Goal: Navigation & Orientation: Find specific page/section

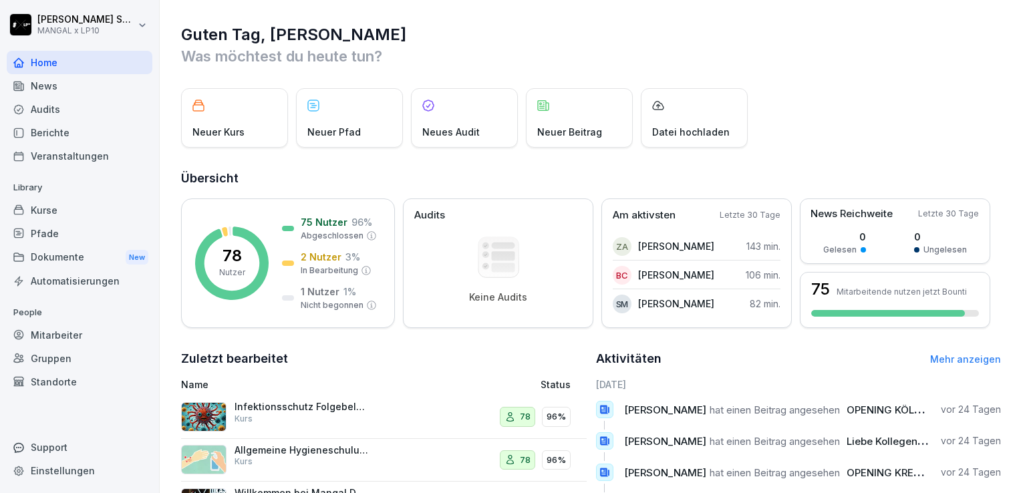
click at [73, 258] on div "Dokumente New" at bounding box center [80, 257] width 146 height 25
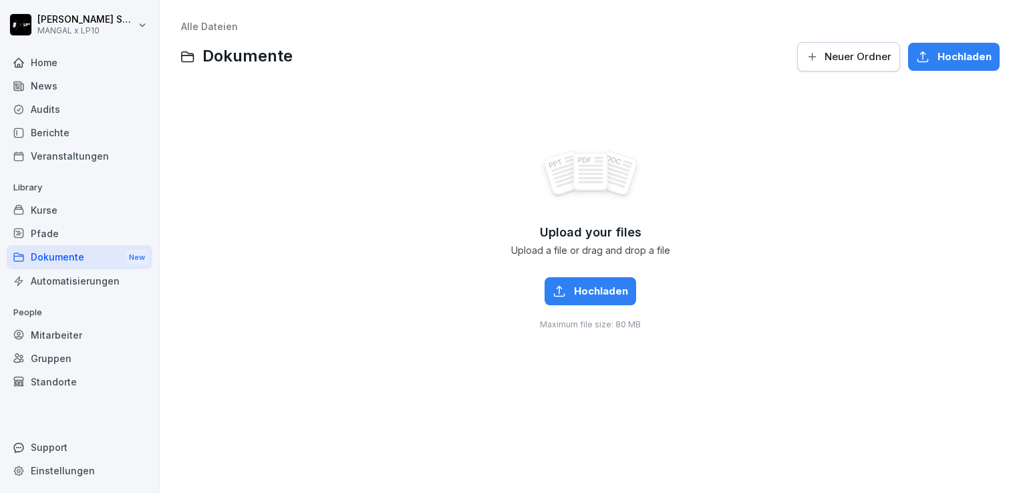
click at [71, 262] on div "Dokumente New" at bounding box center [80, 257] width 146 height 25
click at [243, 62] on span "Dokumente" at bounding box center [248, 56] width 90 height 19
click at [53, 212] on div "Kurse" at bounding box center [80, 210] width 146 height 23
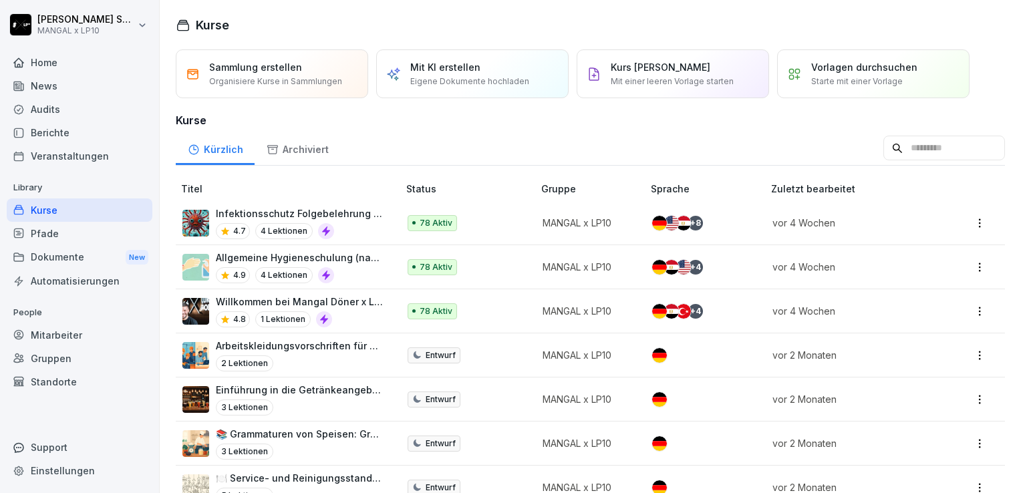
click at [57, 250] on div "Dokumente New" at bounding box center [80, 257] width 146 height 25
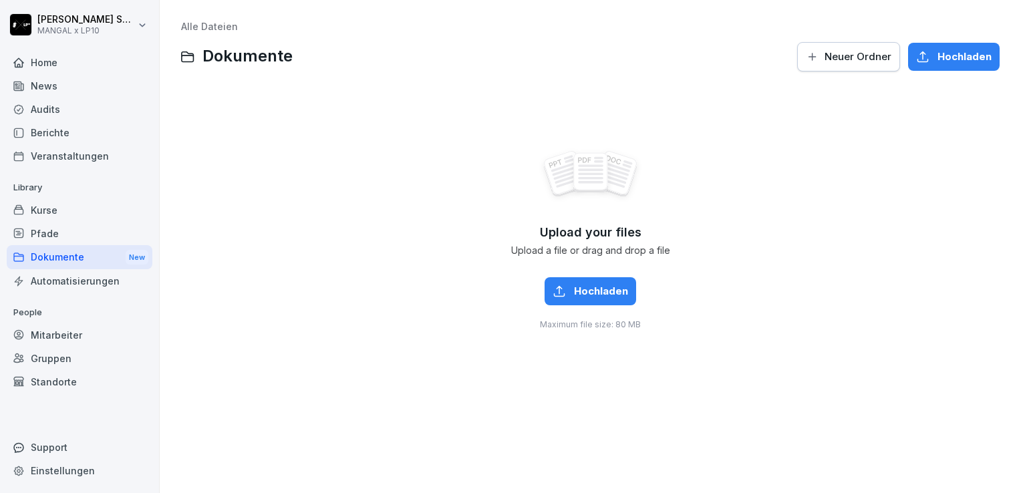
click at [200, 28] on link "Alle Dateien" at bounding box center [209, 26] width 57 height 11
click at [80, 52] on div "Home" at bounding box center [80, 62] width 146 height 23
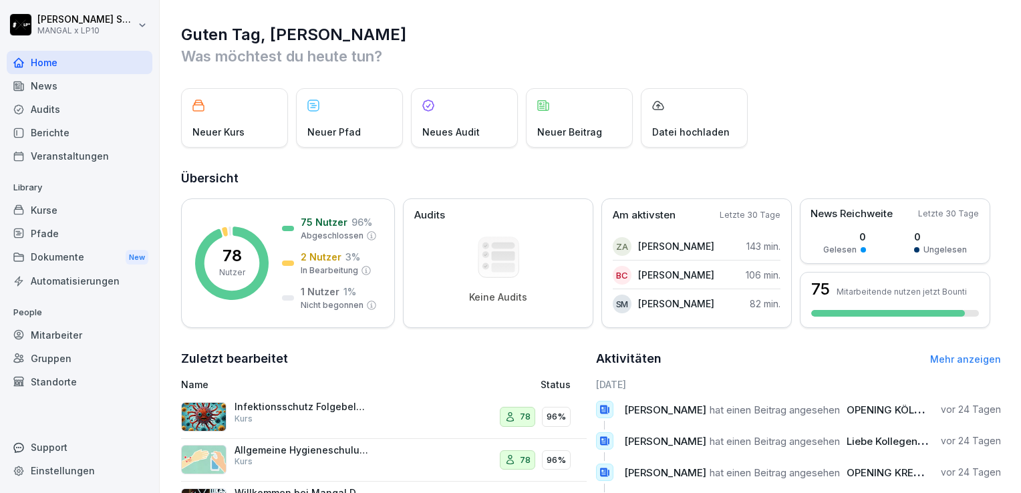
click at [75, 118] on div "Audits" at bounding box center [80, 109] width 146 height 23
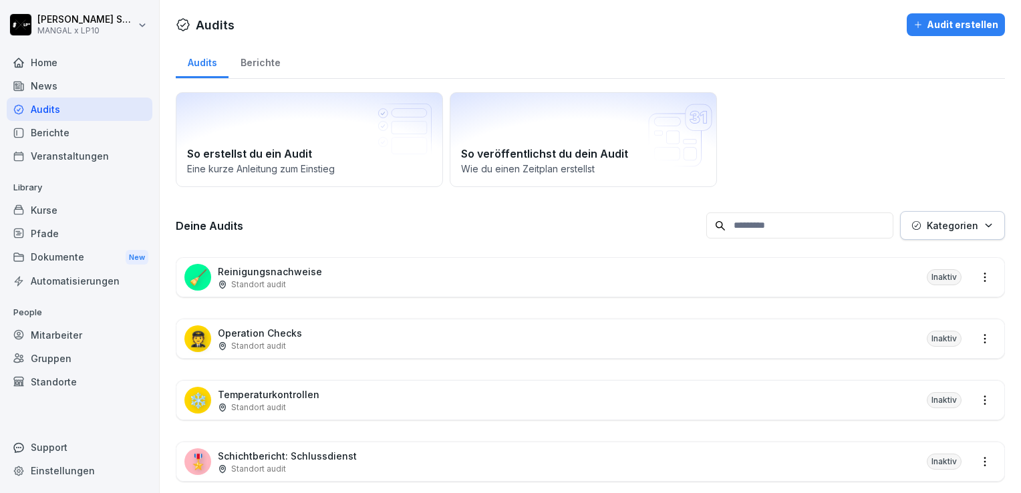
click at [65, 132] on div "Berichte" at bounding box center [80, 132] width 146 height 23
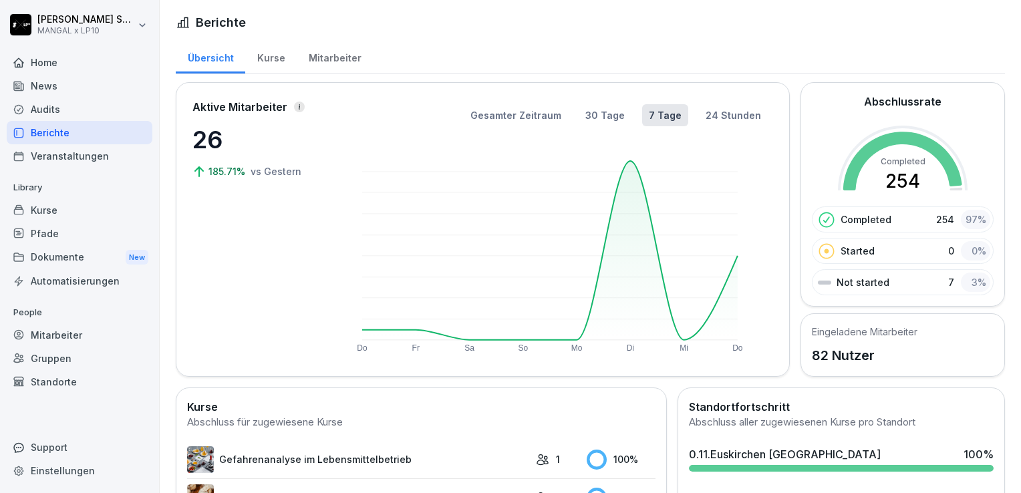
click at [64, 330] on div "Mitarbeiter" at bounding box center [80, 334] width 146 height 23
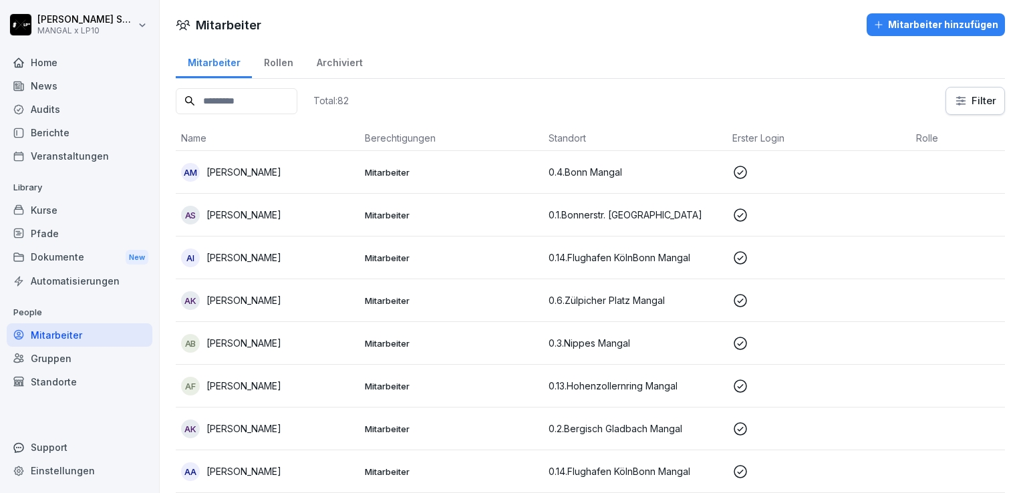
click at [91, 352] on div "Gruppen" at bounding box center [80, 358] width 146 height 23
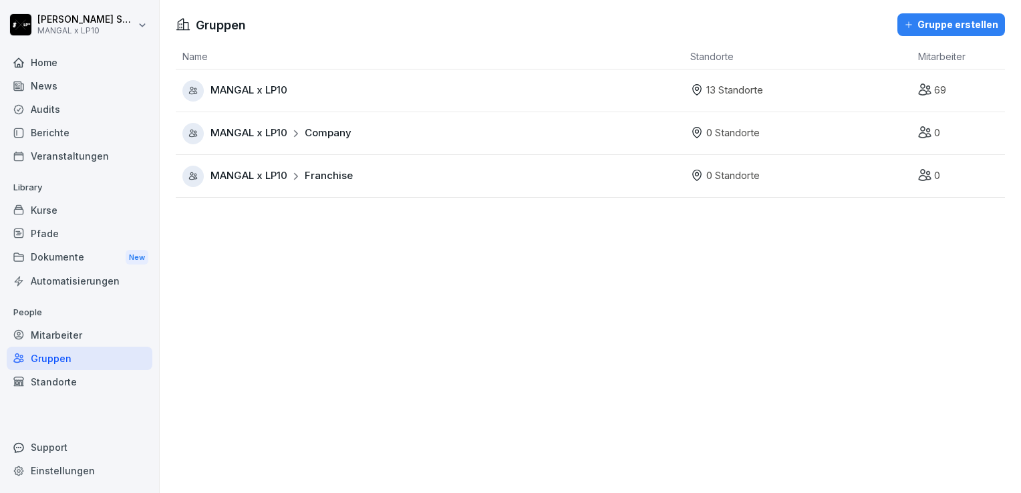
click at [94, 338] on div "Mitarbeiter" at bounding box center [80, 334] width 146 height 23
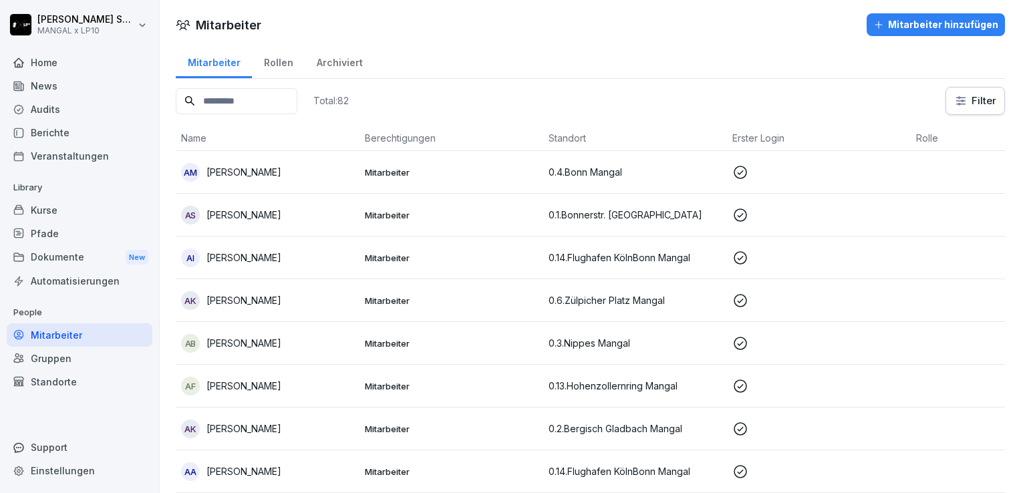
click at [94, 282] on div "Automatisierungen" at bounding box center [80, 280] width 146 height 23
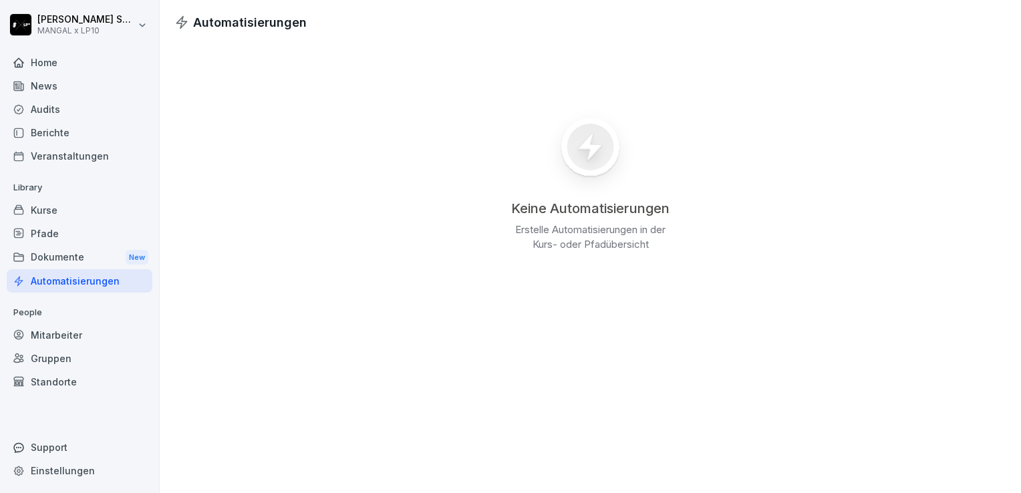
click at [87, 261] on div "Dokumente New" at bounding box center [80, 257] width 146 height 25
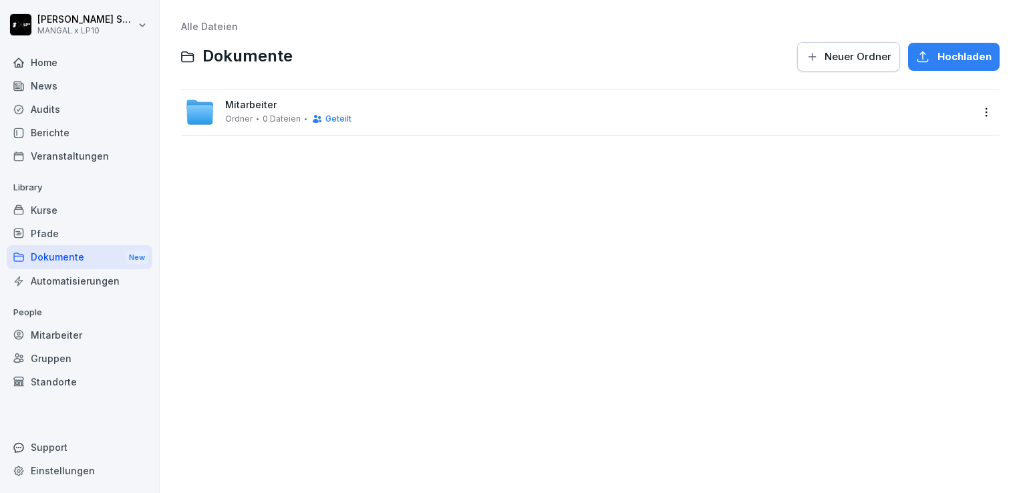
click at [262, 103] on span "Mitarbeiter" at bounding box center [250, 105] width 51 height 11
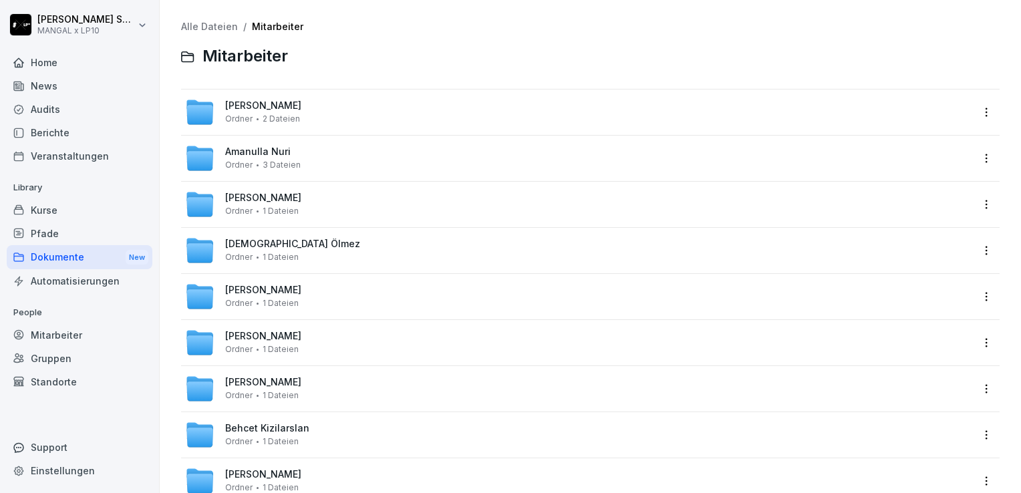
click at [211, 25] on link "Alle Dateien" at bounding box center [209, 26] width 57 height 11
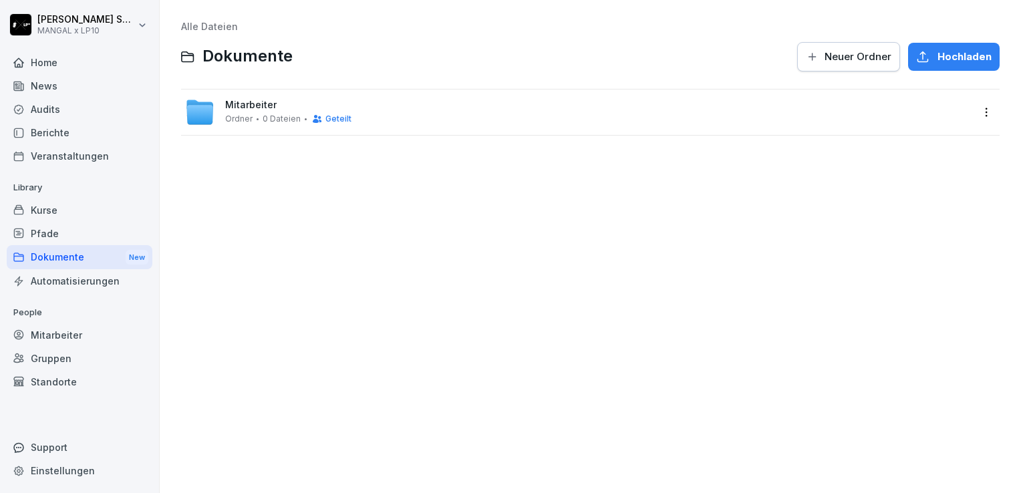
click at [261, 106] on span "Mitarbeiter" at bounding box center [250, 105] width 51 height 11
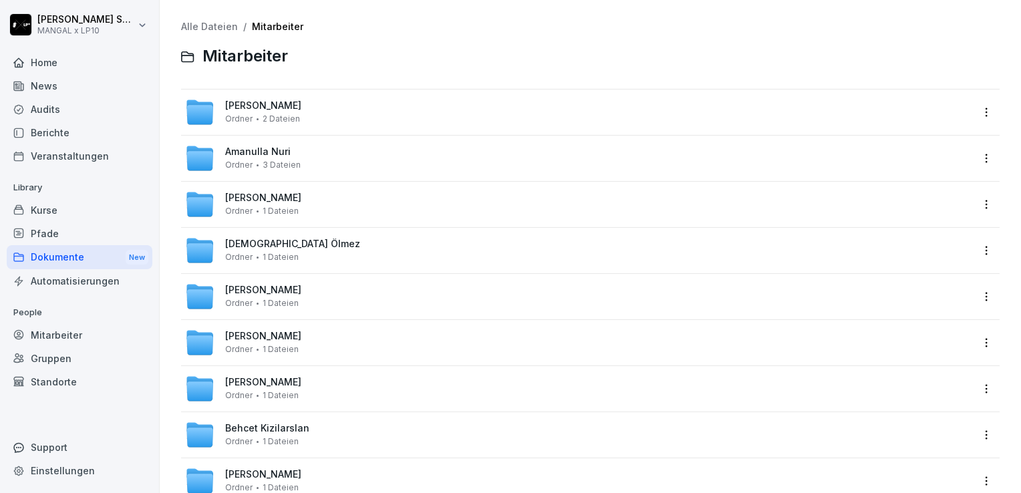
click at [255, 109] on span "[PERSON_NAME]" at bounding box center [263, 105] width 76 height 11
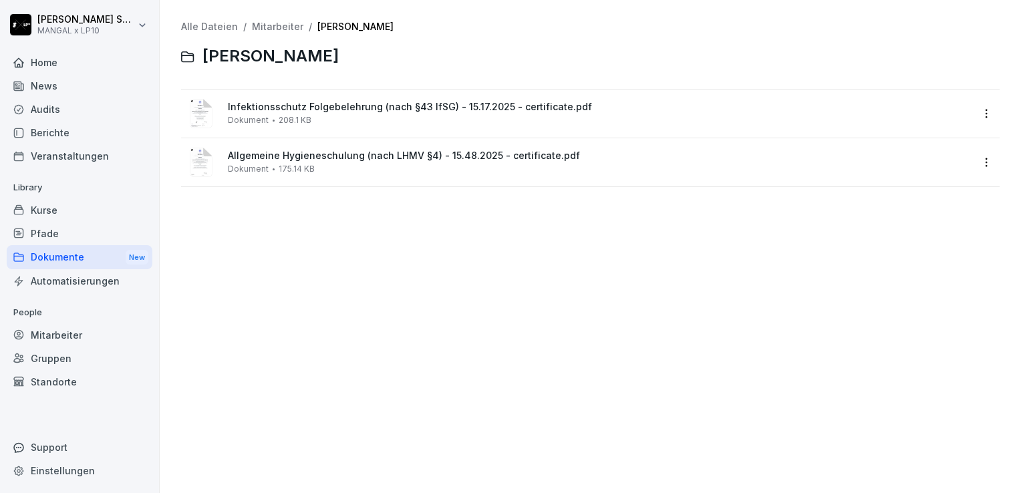
click at [301, 108] on span "Infektionsschutz Folgebelehrung (nach §43 IfSG) - 15.17.2025 - certificate.pdf" at bounding box center [600, 107] width 744 height 11
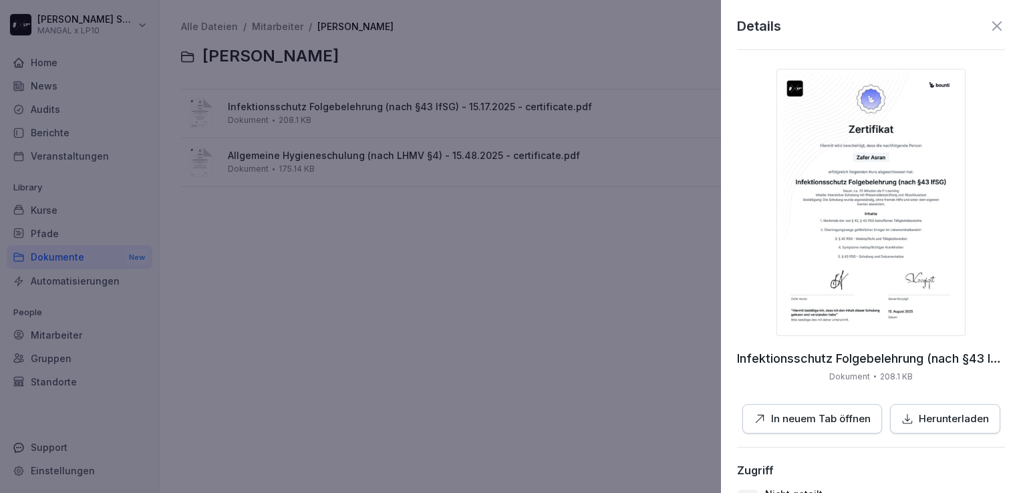
click at [989, 25] on icon at bounding box center [997, 26] width 16 height 16
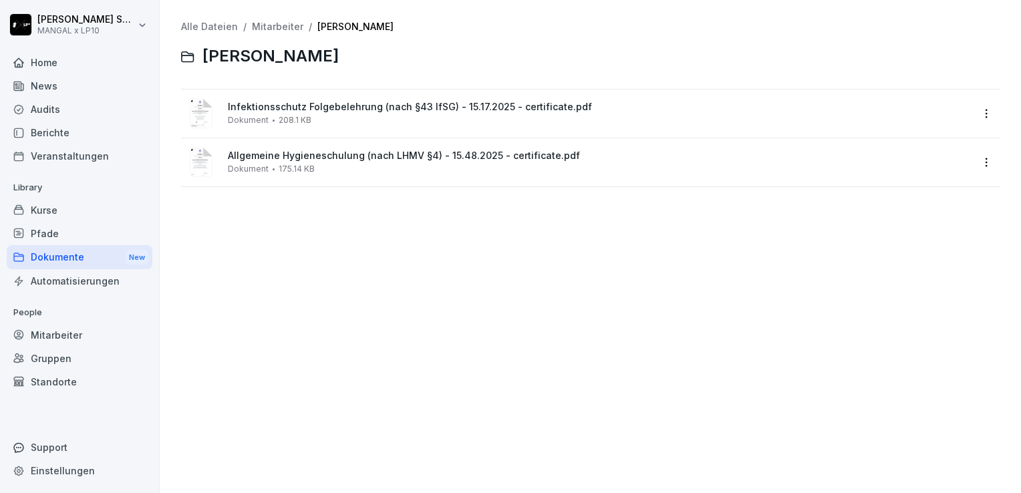
click at [334, 158] on span "Allgemeine Hygieneschulung (nach LHMV §4) - 15.48.2025 - certificate.pdf" at bounding box center [600, 155] width 744 height 11
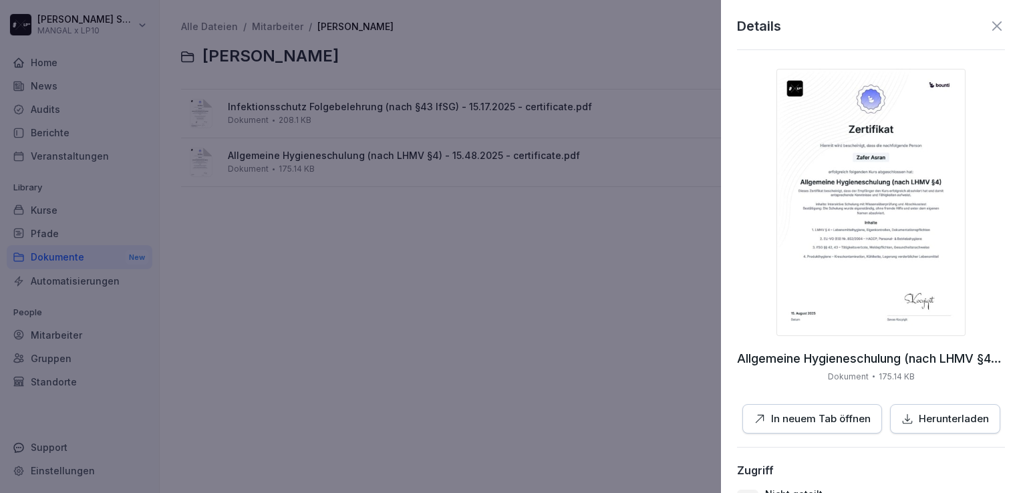
click at [991, 25] on icon at bounding box center [997, 26] width 16 height 16
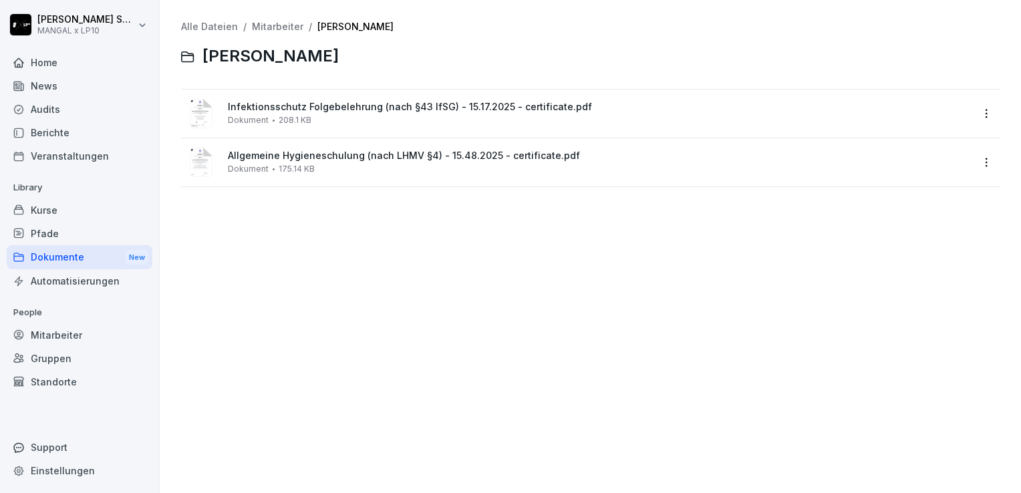
click at [259, 30] on link "Mitarbeiter" at bounding box center [277, 26] width 51 height 11
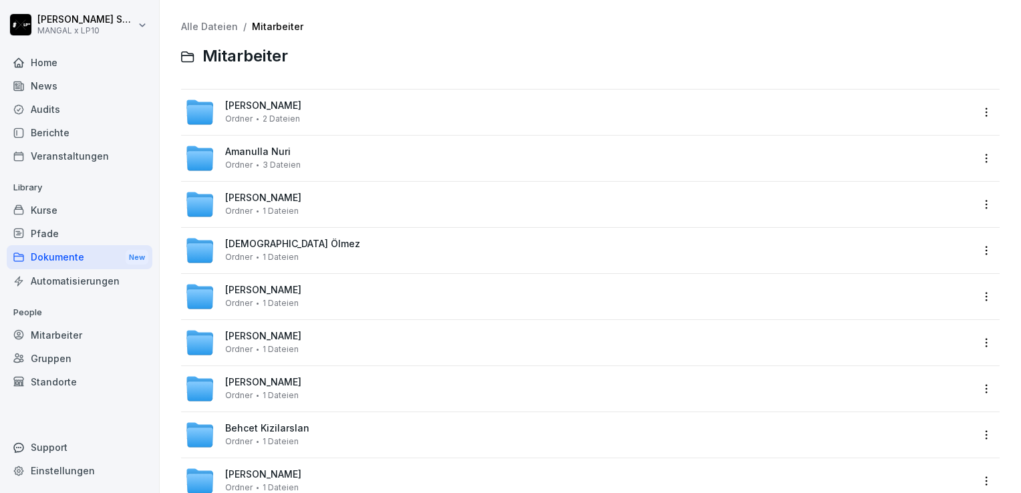
click at [266, 151] on span "Amanulla Nuri" at bounding box center [258, 151] width 66 height 11
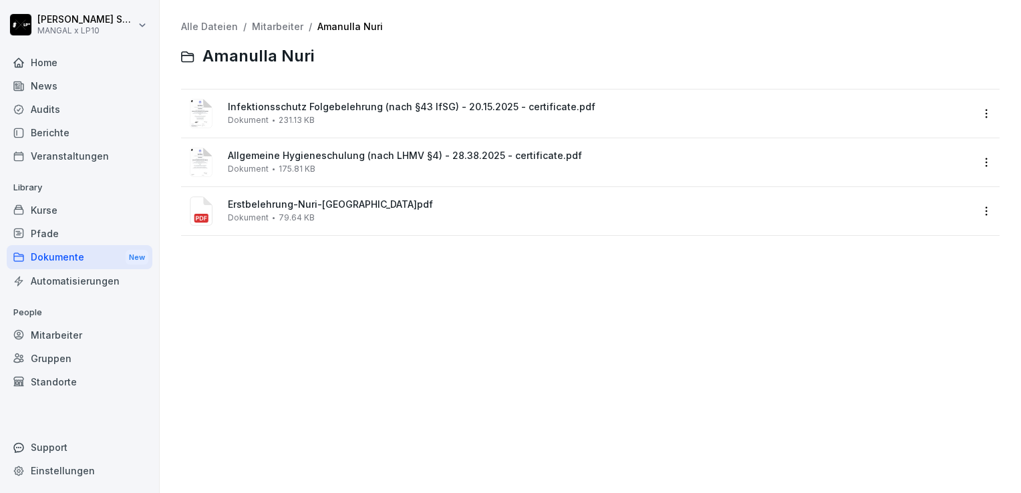
click at [291, 207] on span "Erstbelehrung-Nuri-[GEOGRAPHIC_DATA]pdf" at bounding box center [600, 204] width 744 height 11
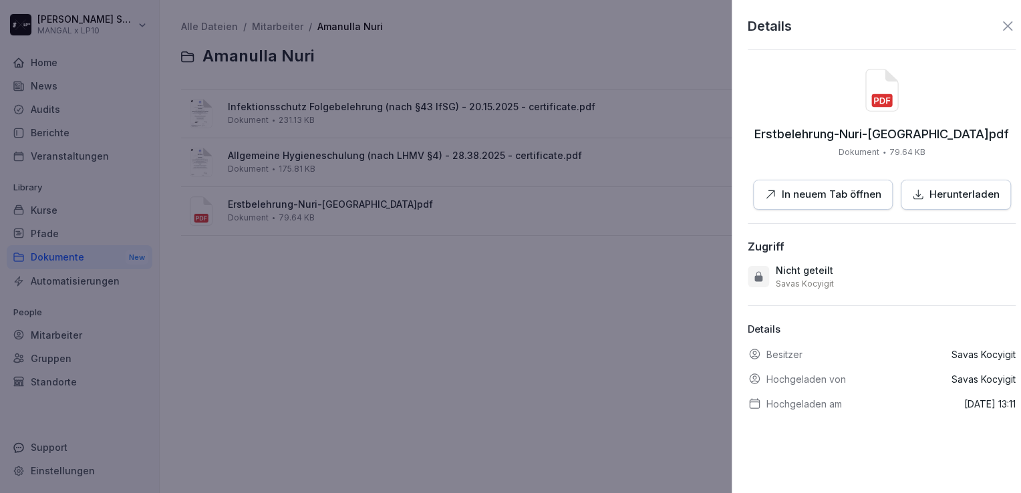
click at [267, 213] on div at bounding box center [510, 246] width 1021 height 493
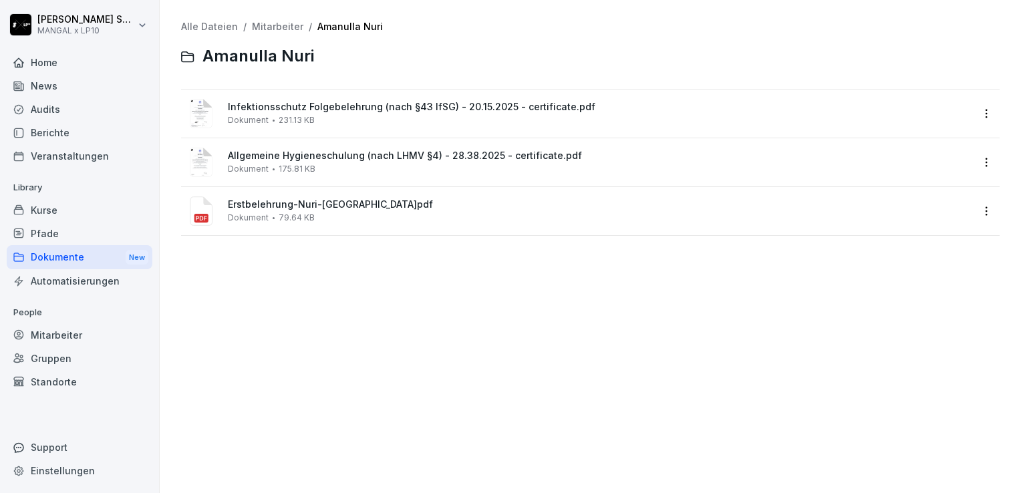
click at [258, 207] on span "Erstbelehrung-Nuri-[GEOGRAPHIC_DATA]pdf" at bounding box center [600, 204] width 744 height 11
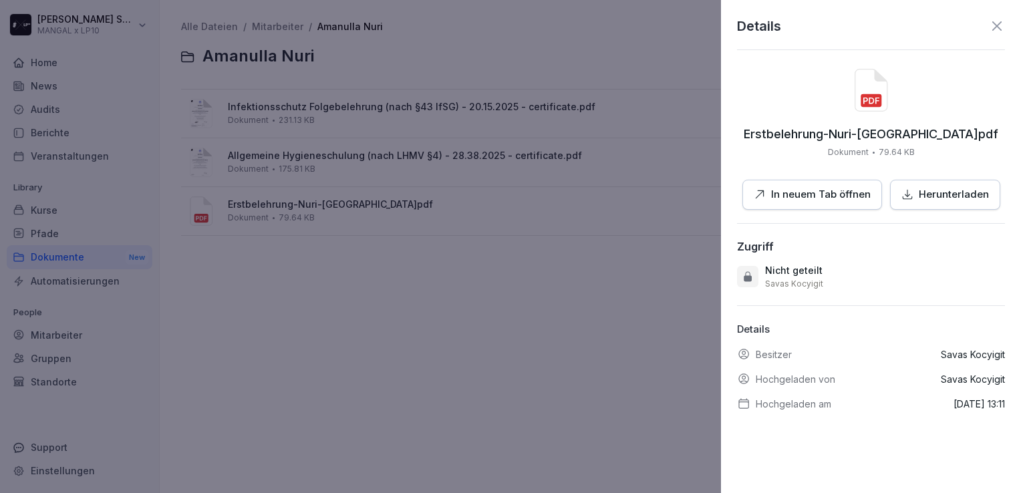
click at [979, 190] on p "Herunterladen" at bounding box center [954, 194] width 70 height 15
click at [989, 28] on icon at bounding box center [997, 26] width 16 height 16
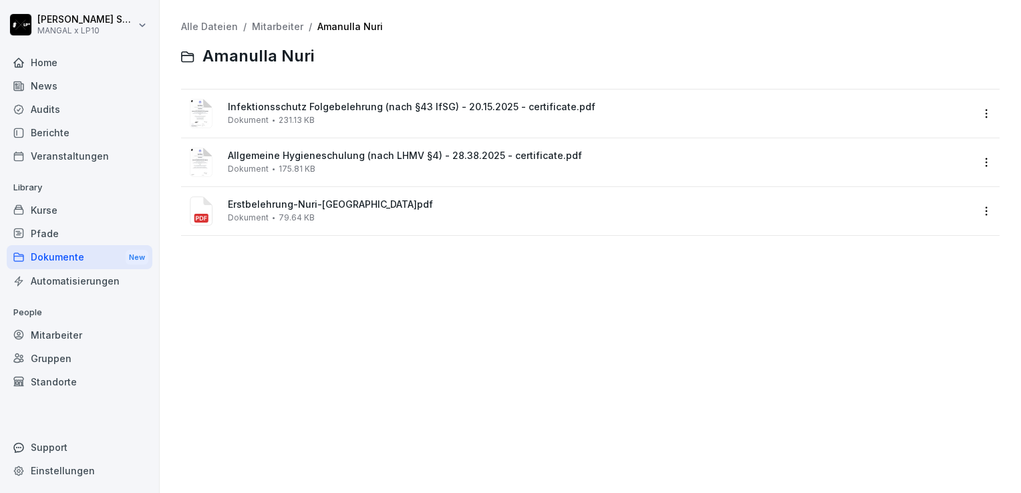
click at [266, 31] on link "Mitarbeiter" at bounding box center [277, 26] width 51 height 11
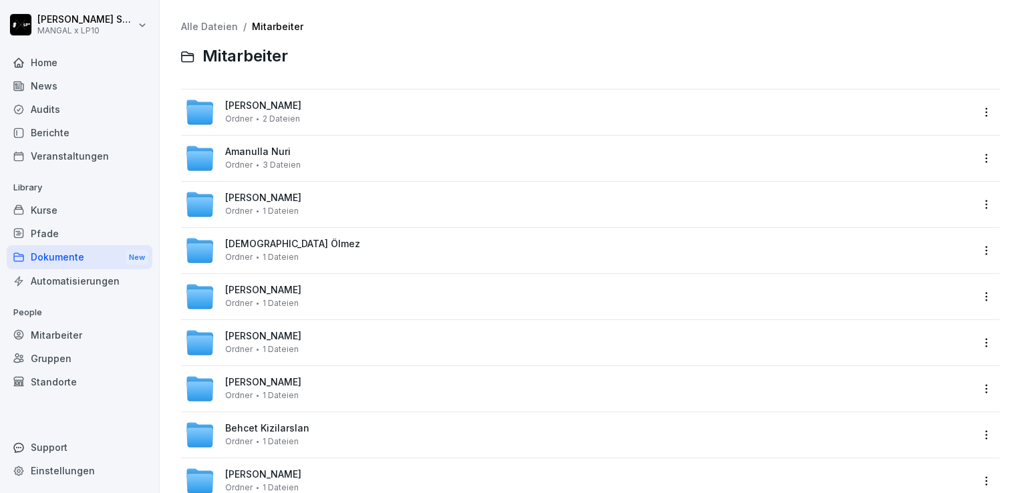
scroll to position [67, 0]
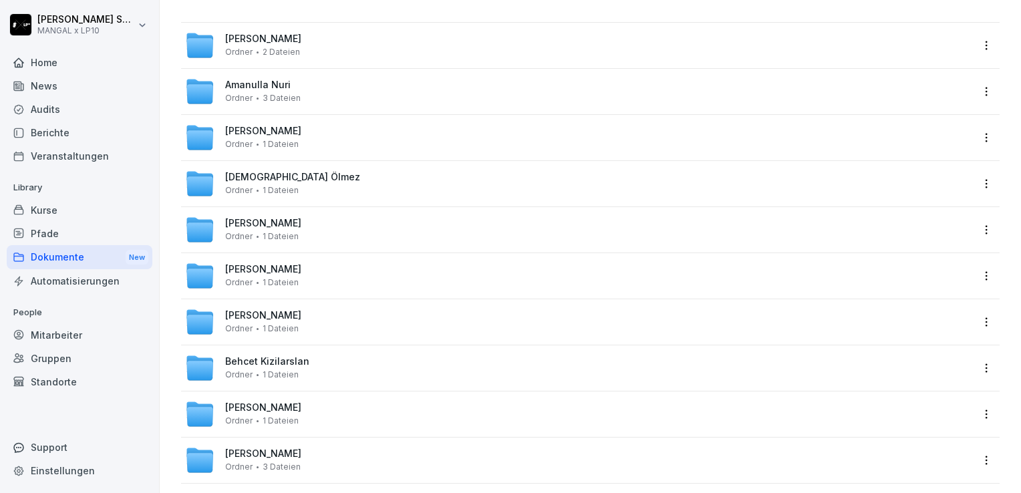
click at [289, 126] on span "[PERSON_NAME]" at bounding box center [263, 131] width 76 height 11
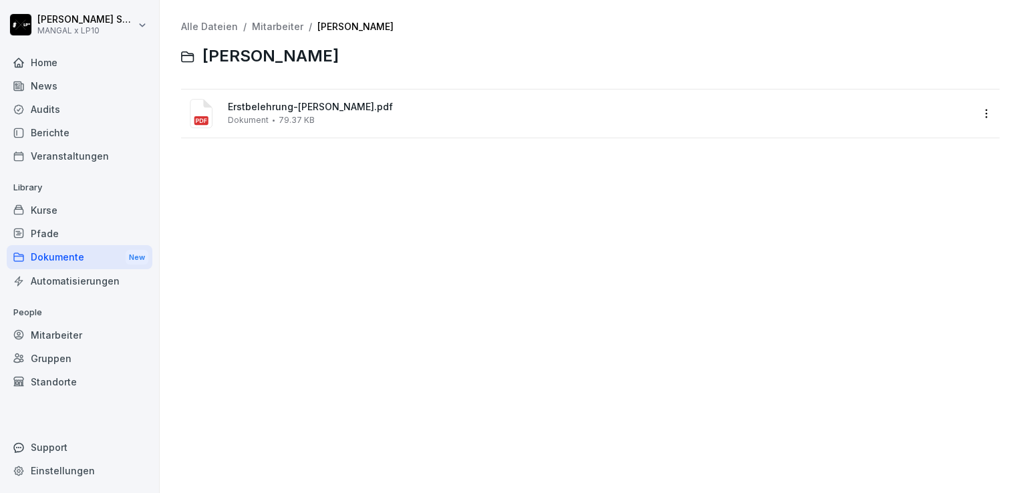
click at [275, 29] on link "Mitarbeiter" at bounding box center [277, 26] width 51 height 11
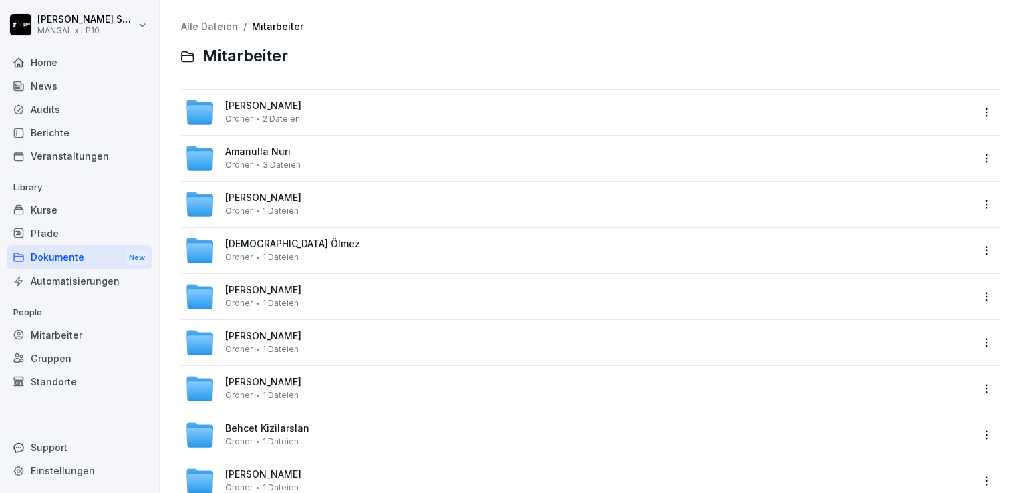
scroll to position [67, 0]
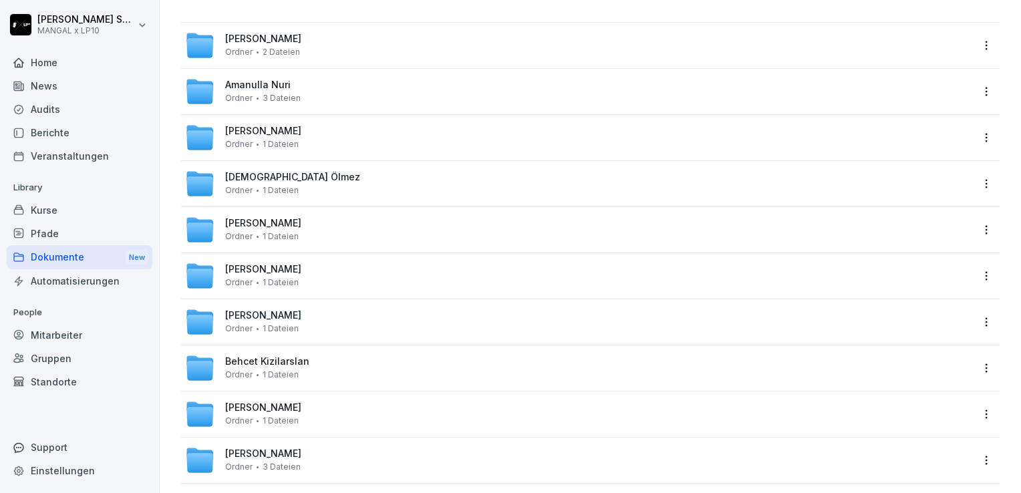
click at [297, 130] on span "[PERSON_NAME]" at bounding box center [263, 131] width 76 height 11
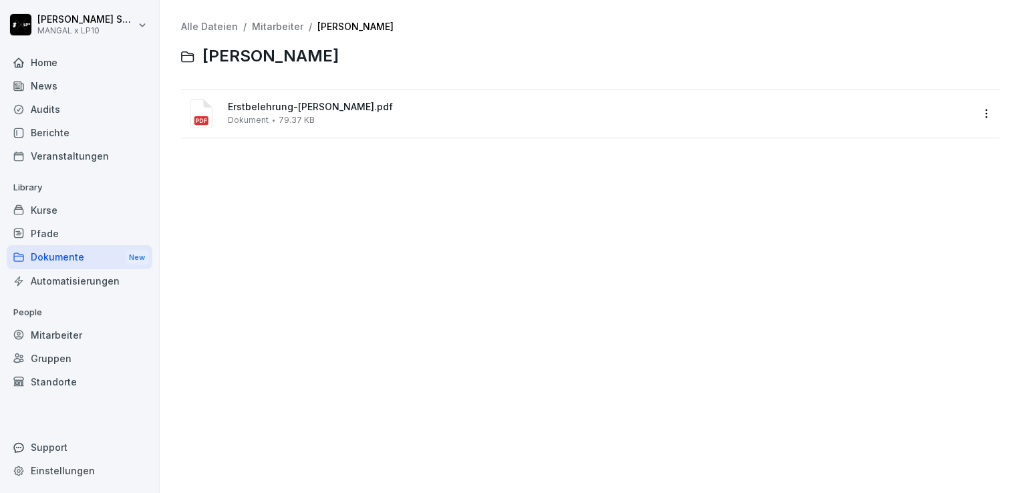
click at [330, 108] on span "Erstbelehrung-[PERSON_NAME].pdf" at bounding box center [600, 107] width 744 height 11
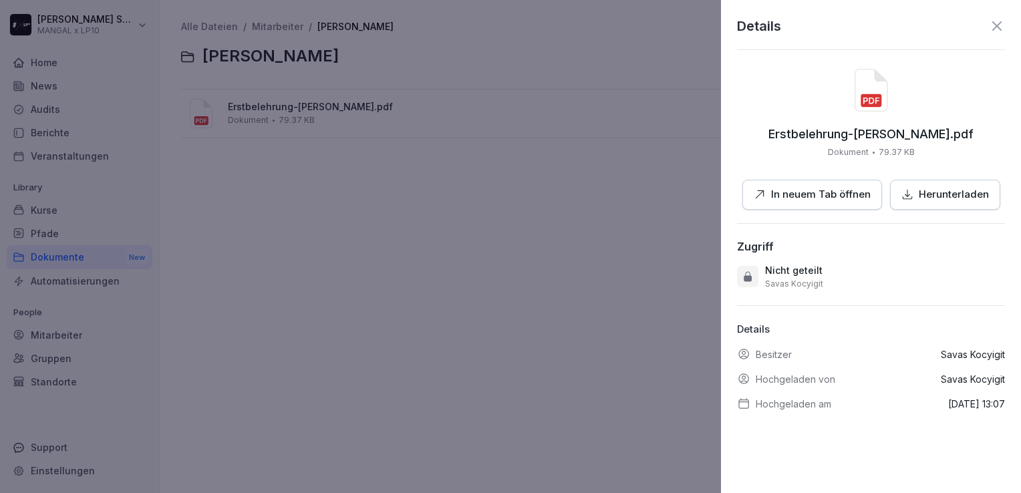
click at [956, 199] on p "Herunterladen" at bounding box center [954, 194] width 70 height 15
click at [994, 33] on icon at bounding box center [997, 26] width 16 height 16
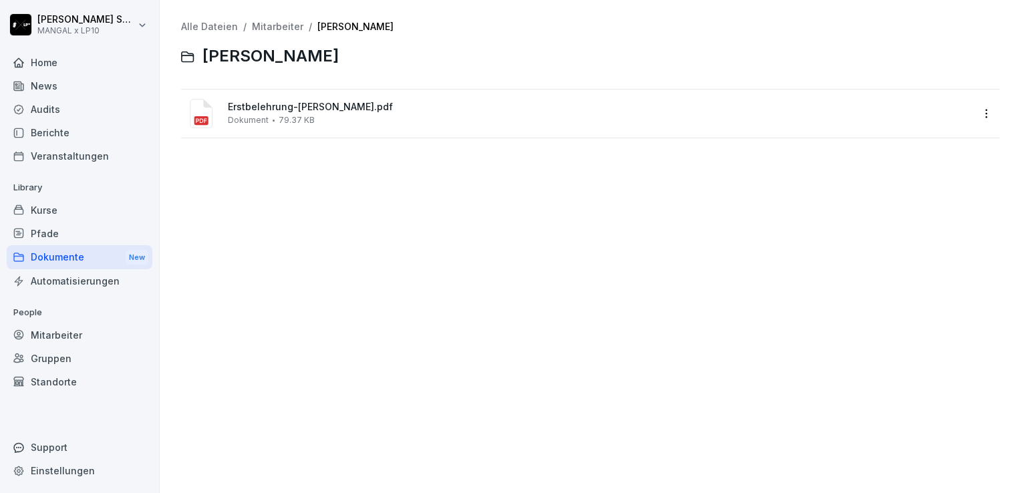
click at [271, 28] on link "Mitarbeiter" at bounding box center [277, 26] width 51 height 11
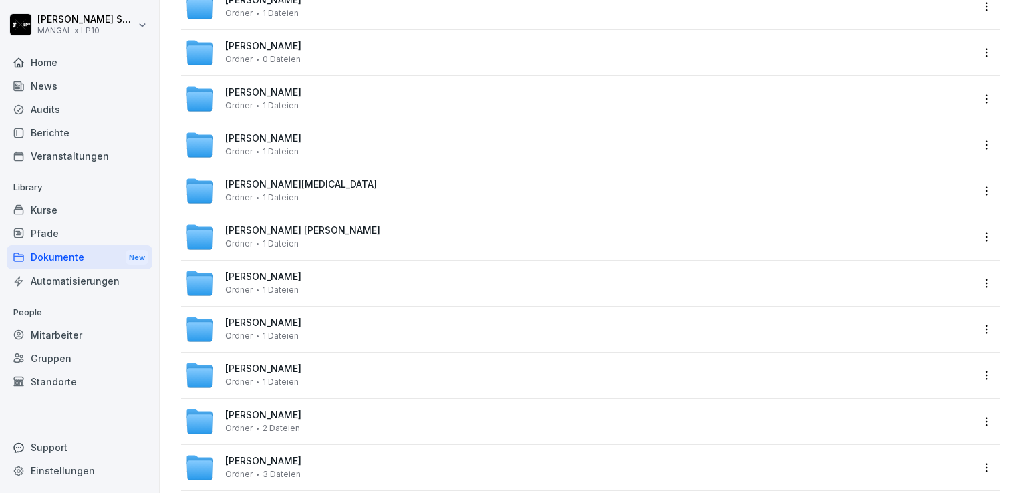
scroll to position [3053, 0]
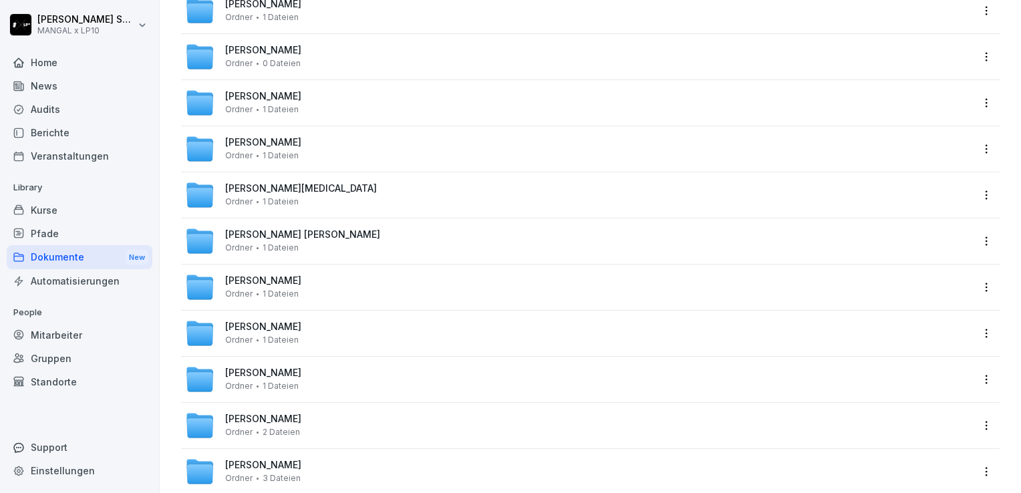
click at [293, 143] on span "[PERSON_NAME]" at bounding box center [263, 142] width 76 height 11
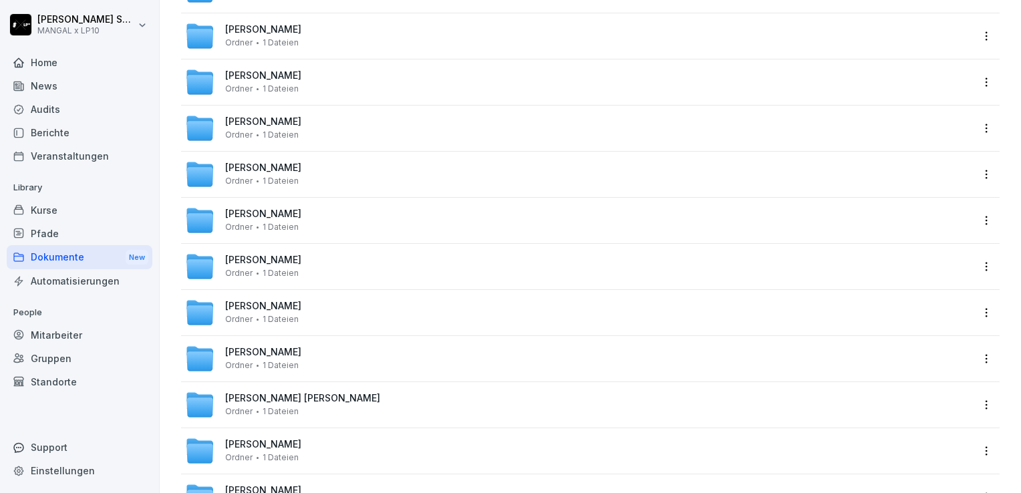
scroll to position [2406, 0]
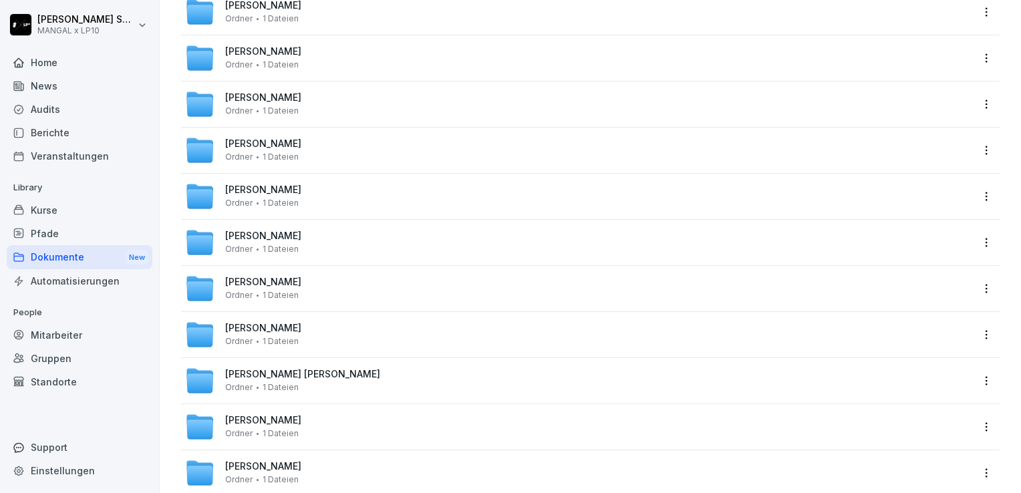
click at [267, 190] on span "[PERSON_NAME]" at bounding box center [263, 189] width 76 height 11
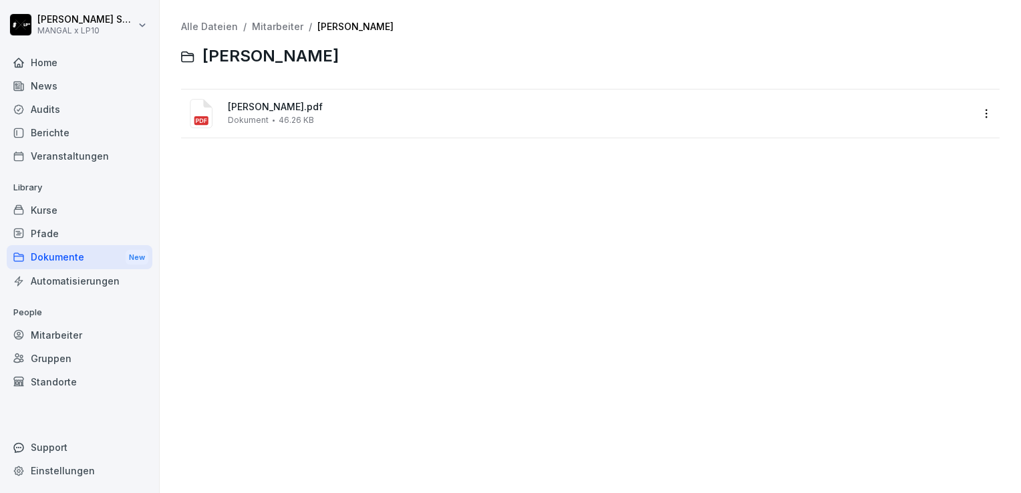
click at [319, 110] on span "[PERSON_NAME].pdf" at bounding box center [600, 107] width 744 height 11
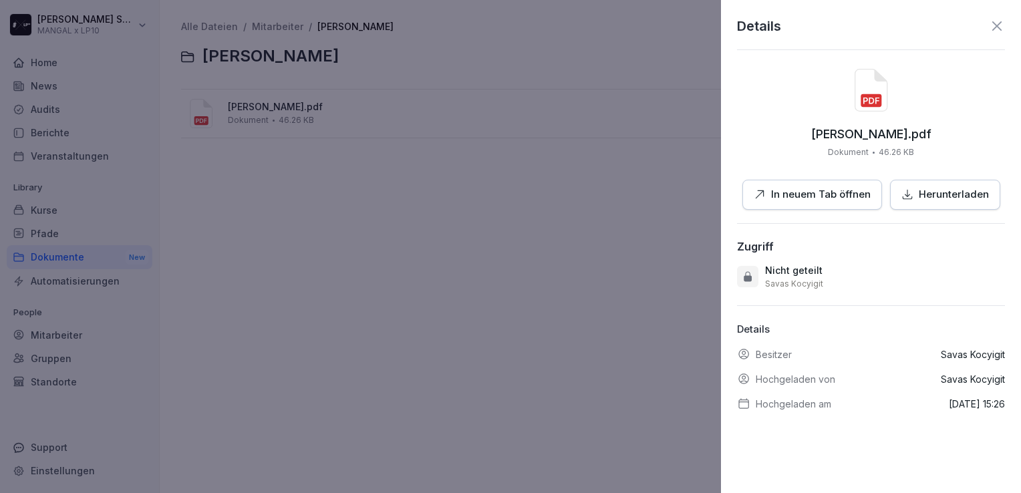
click at [962, 201] on p "Herunterladen" at bounding box center [954, 194] width 70 height 15
click at [994, 31] on icon at bounding box center [997, 26] width 16 height 16
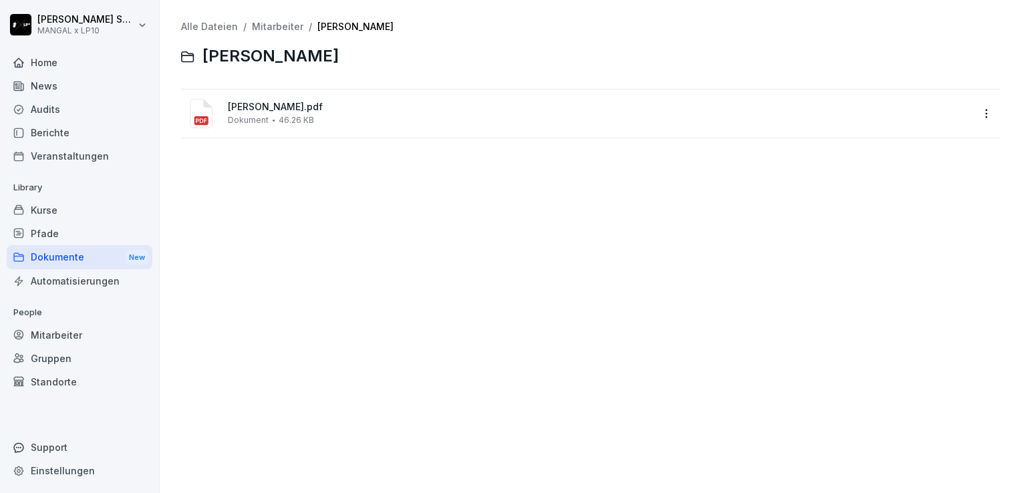
click at [43, 336] on div "Mitarbeiter" at bounding box center [80, 334] width 146 height 23
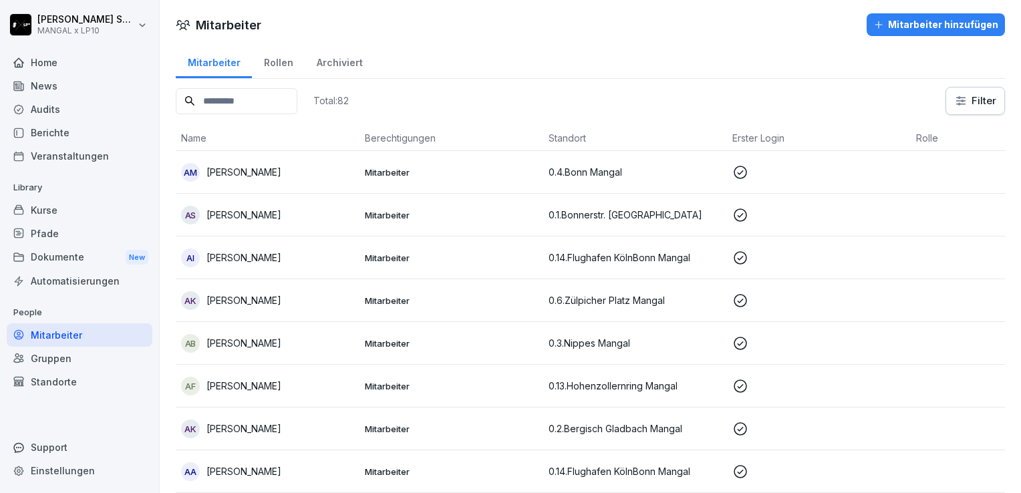
click at [237, 106] on input at bounding box center [237, 101] width 122 height 26
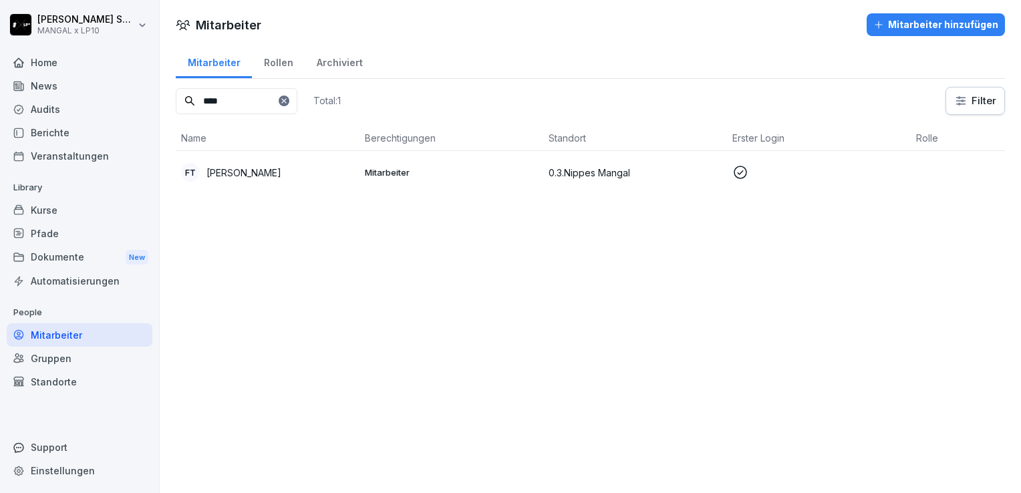
type input "****"
click at [245, 175] on p "[PERSON_NAME]" at bounding box center [244, 173] width 75 height 14
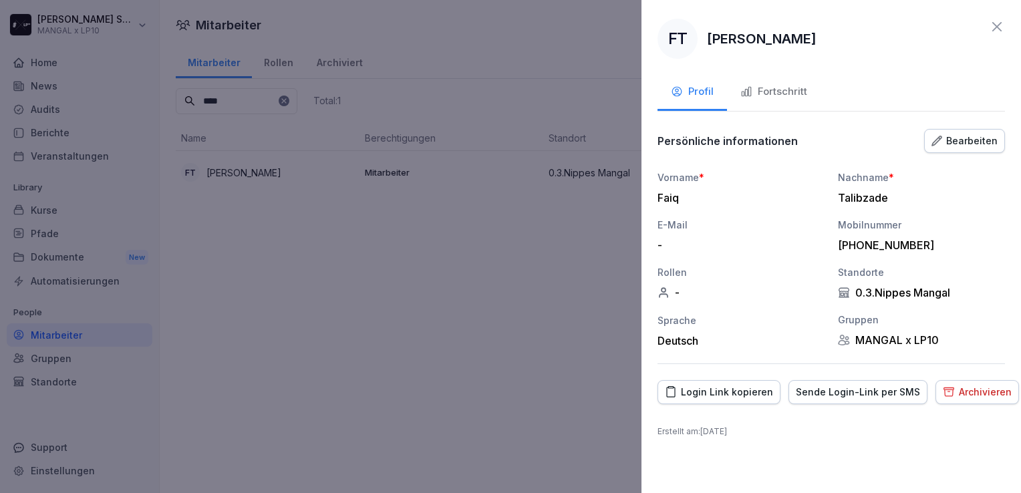
click at [772, 93] on div "Fortschritt" at bounding box center [774, 91] width 67 height 15
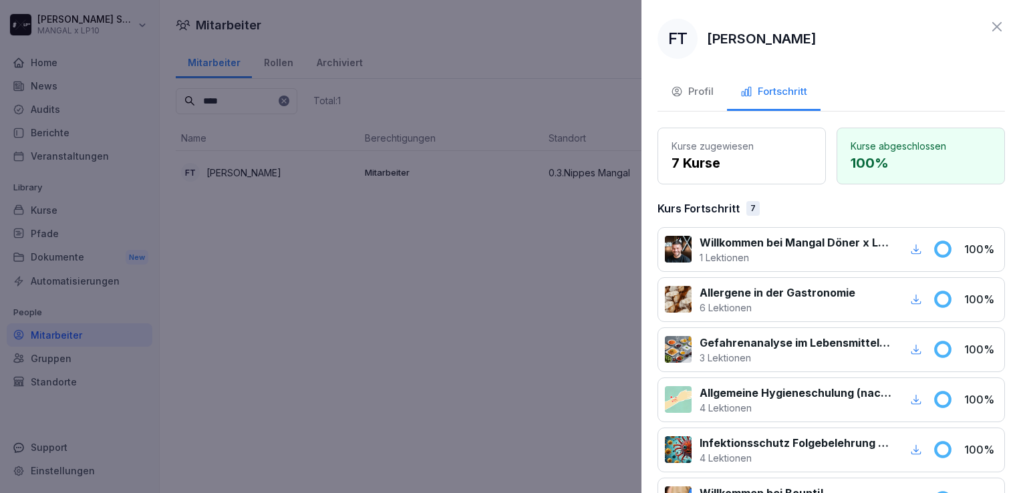
click at [303, 267] on div at bounding box center [510, 246] width 1021 height 493
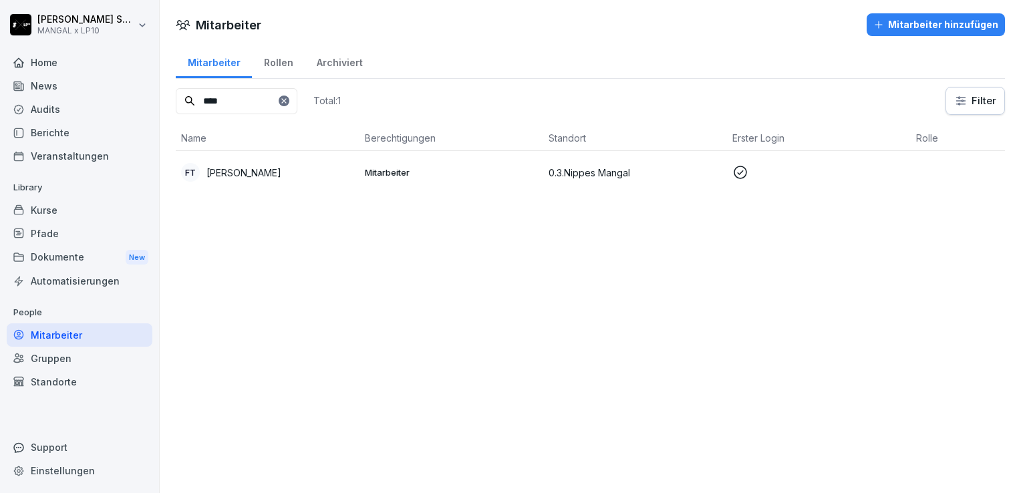
click at [73, 263] on div "Dokumente New" at bounding box center [80, 257] width 146 height 25
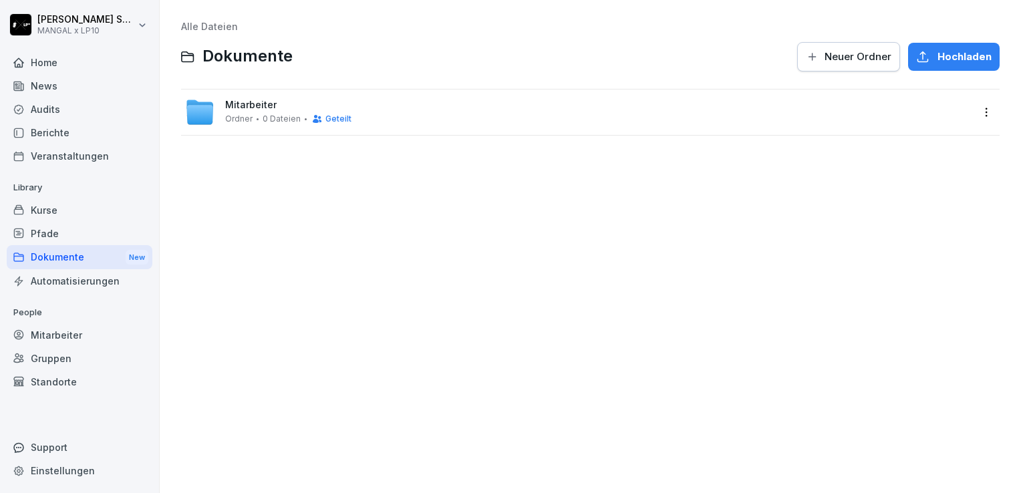
click at [45, 67] on div "Home" at bounding box center [80, 62] width 146 height 23
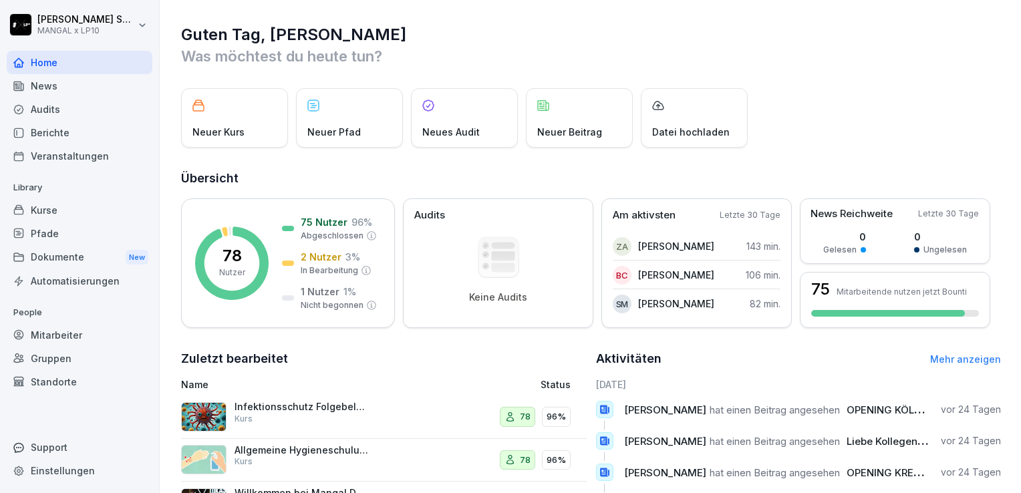
click at [70, 255] on div "Dokumente New" at bounding box center [80, 257] width 146 height 25
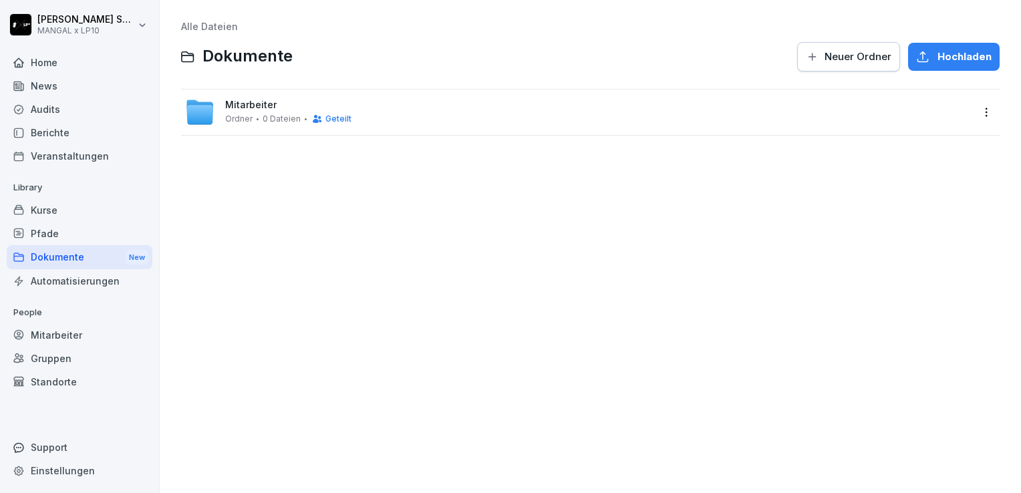
click at [251, 102] on span "Mitarbeiter" at bounding box center [250, 105] width 51 height 11
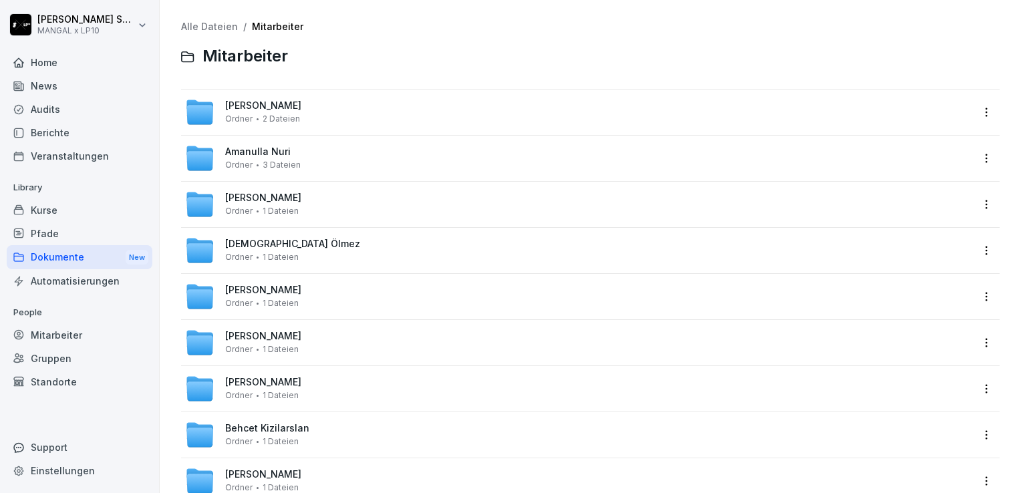
drag, startPoint x: 61, startPoint y: 330, endPoint x: 115, endPoint y: 330, distance: 53.5
click at [62, 330] on div "Mitarbeiter" at bounding box center [80, 334] width 146 height 23
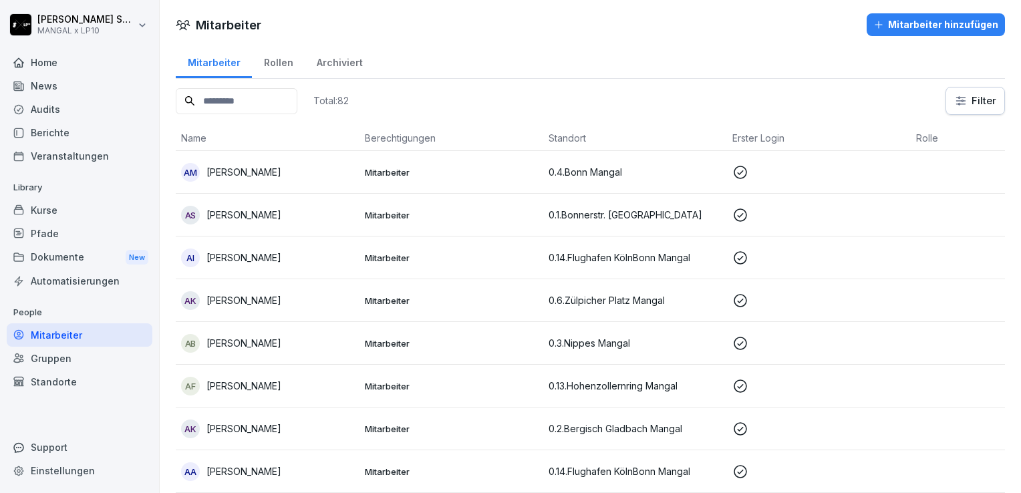
click at [263, 102] on input at bounding box center [237, 101] width 122 height 26
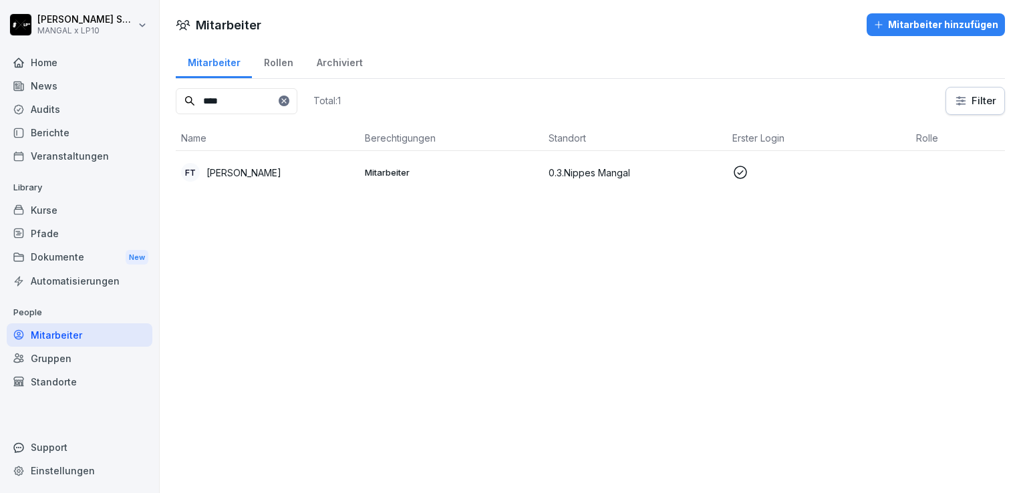
type input "****"
click at [245, 167] on p "[PERSON_NAME]" at bounding box center [244, 173] width 75 height 14
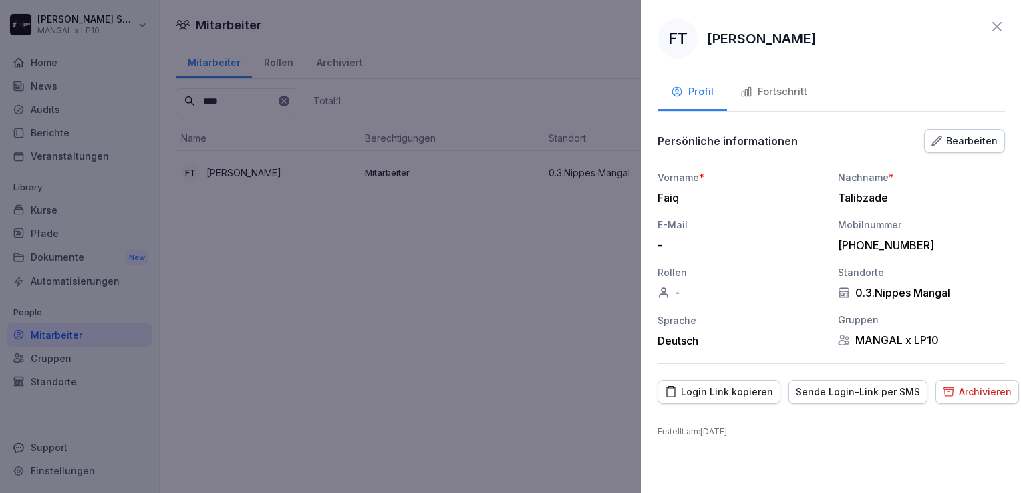
click at [784, 91] on div "Fortschritt" at bounding box center [774, 91] width 67 height 15
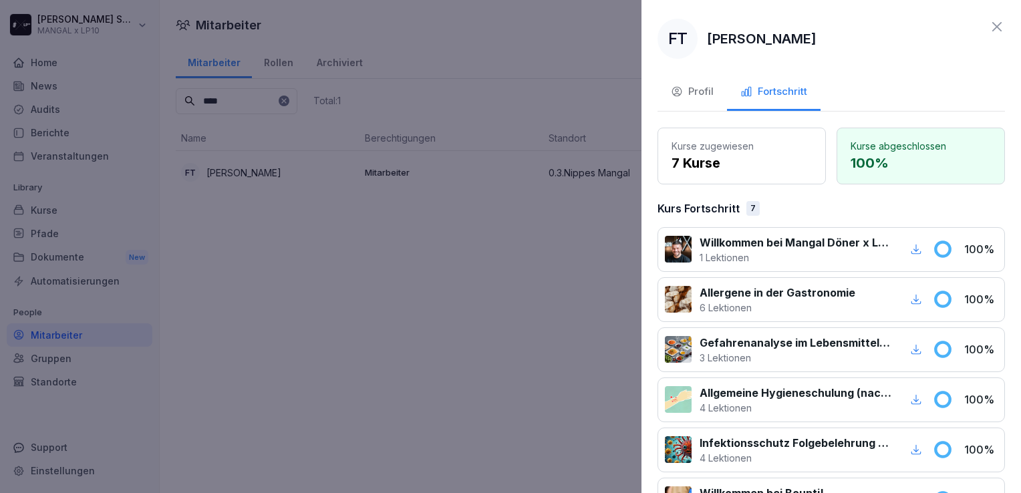
click at [700, 94] on div "Profil" at bounding box center [692, 91] width 43 height 15
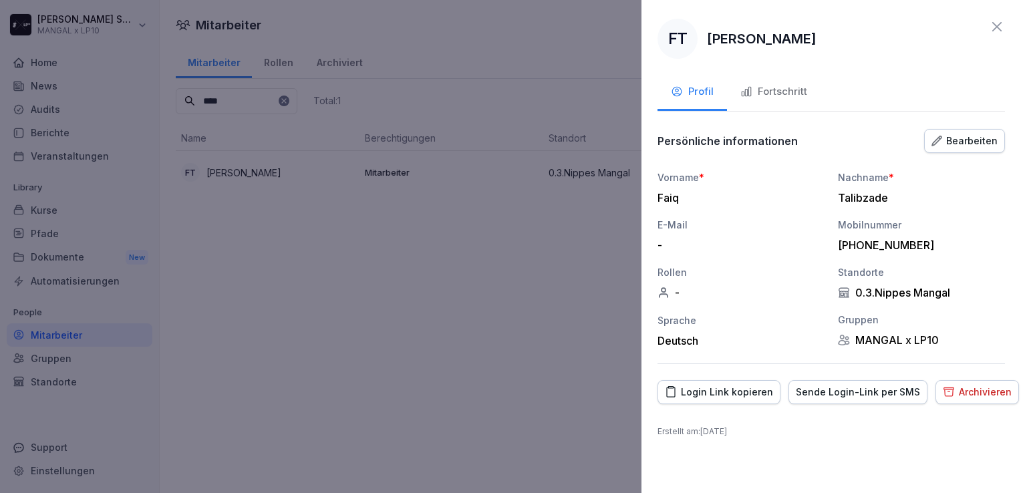
click at [997, 21] on icon at bounding box center [997, 27] width 16 height 16
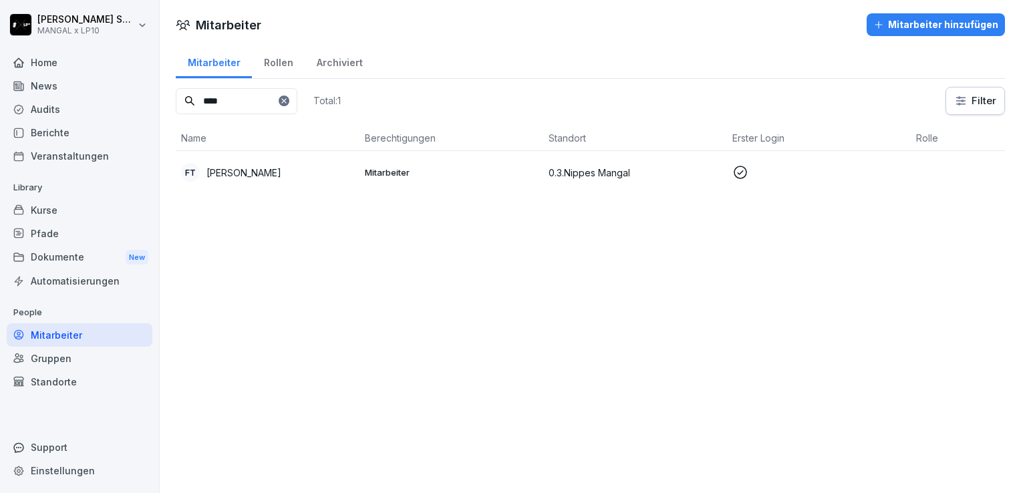
click at [66, 72] on div "Home" at bounding box center [80, 62] width 146 height 23
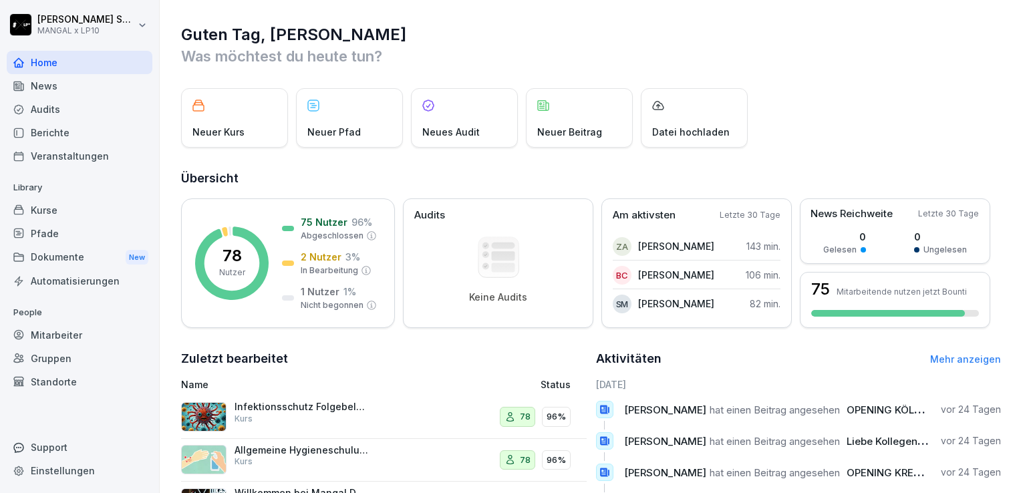
click at [75, 86] on div "News" at bounding box center [80, 85] width 146 height 23
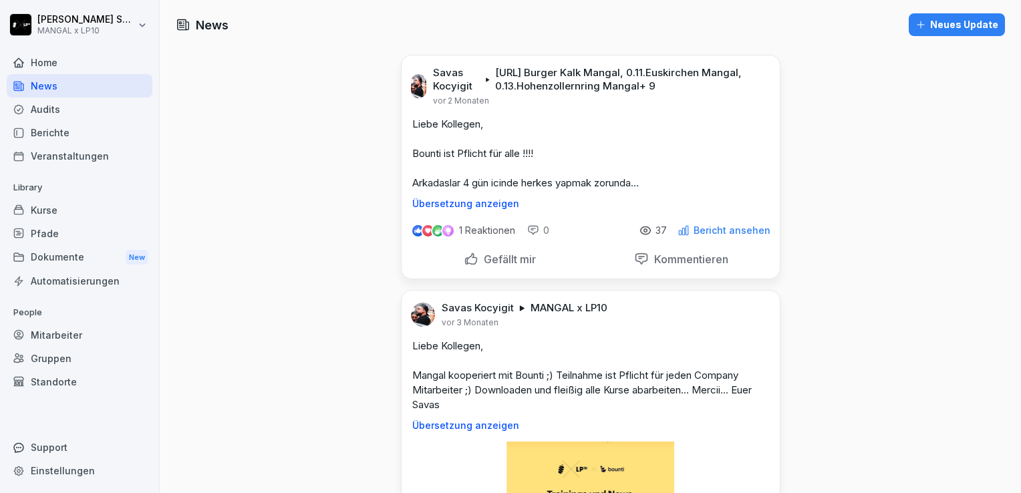
click at [80, 61] on div "Home" at bounding box center [80, 62] width 146 height 23
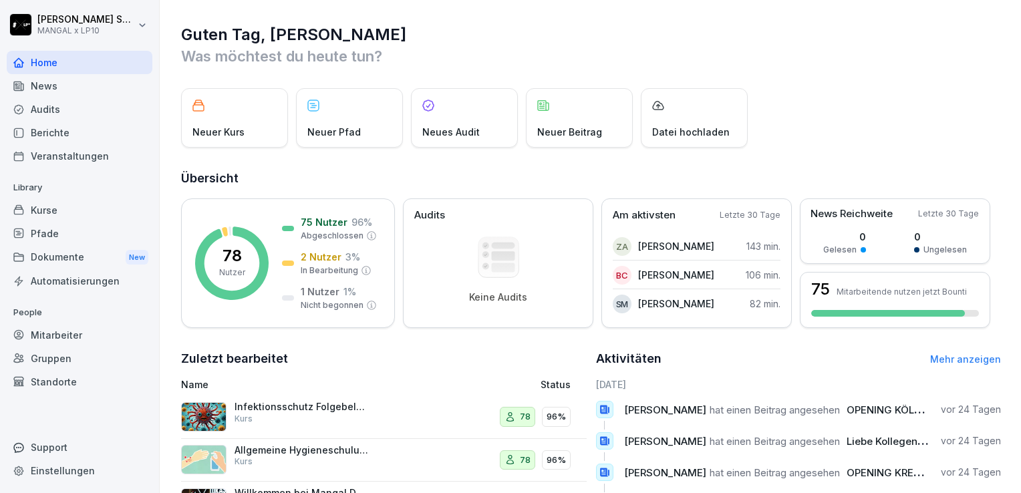
click at [86, 124] on div "Berichte" at bounding box center [80, 132] width 146 height 23
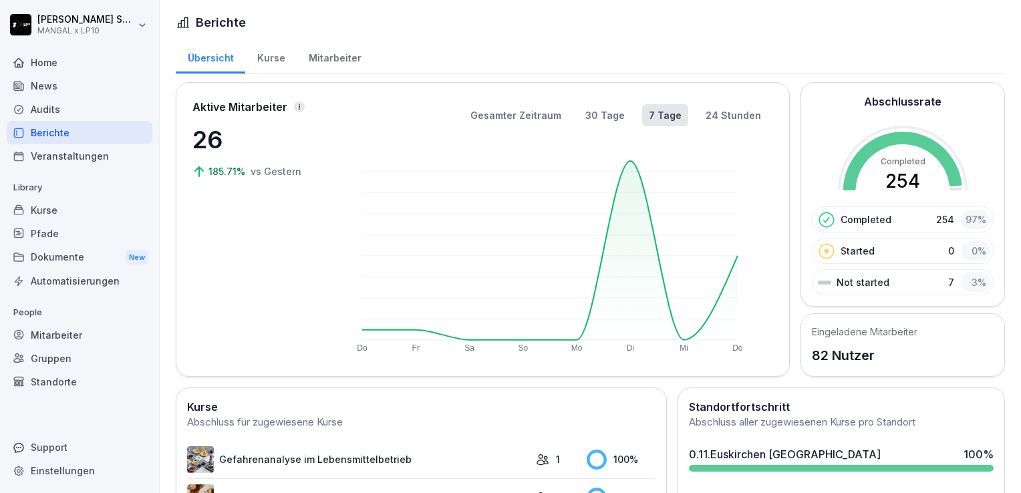
click at [86, 110] on div "Audits" at bounding box center [80, 109] width 146 height 23
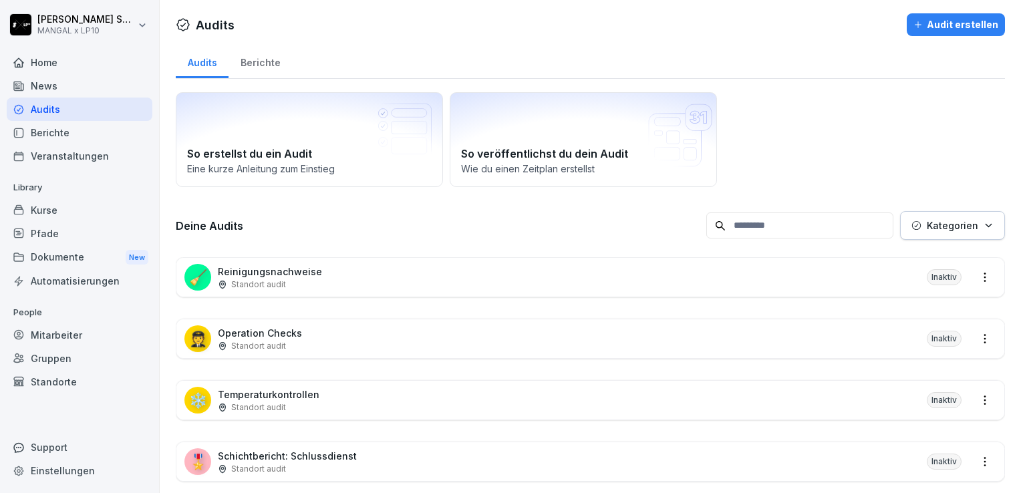
click at [81, 83] on div "News" at bounding box center [80, 85] width 146 height 23
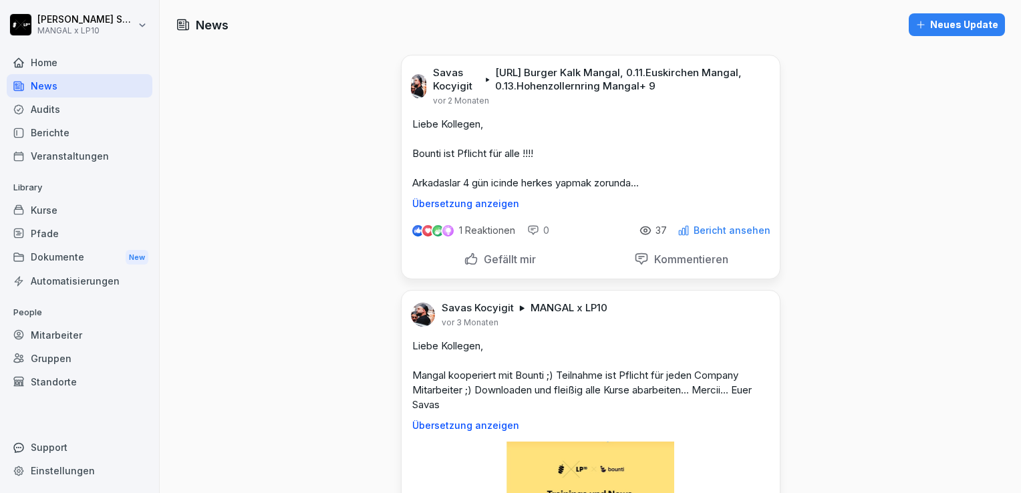
click at [83, 68] on div "Home" at bounding box center [80, 62] width 146 height 23
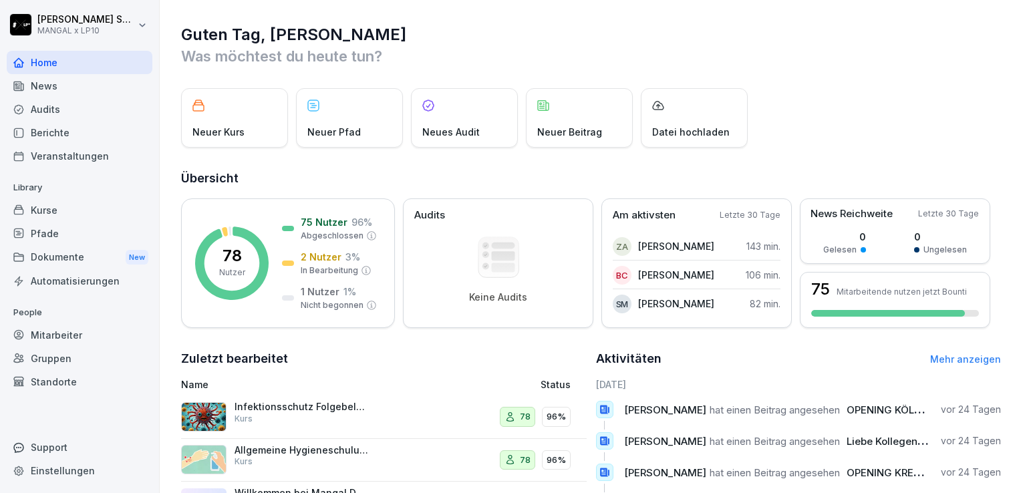
click at [92, 258] on div "Dokumente New" at bounding box center [80, 257] width 146 height 25
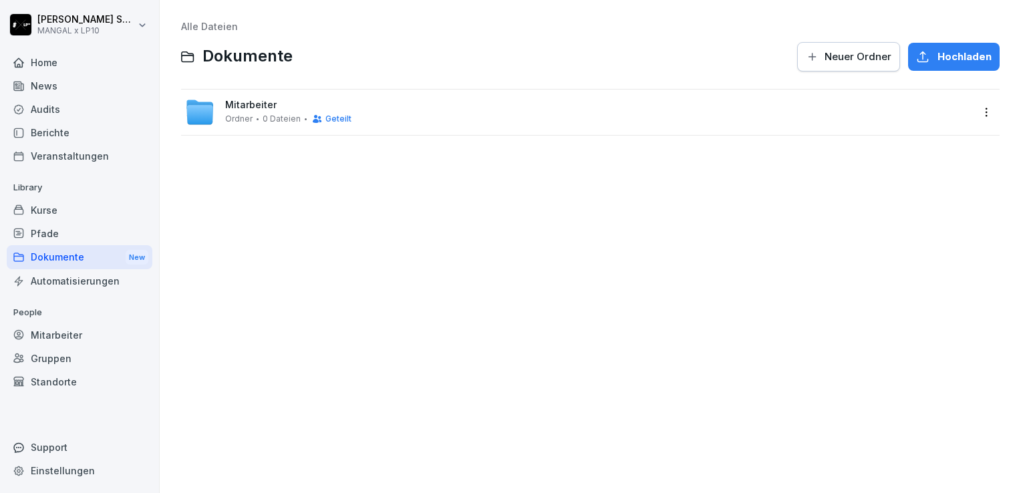
click at [267, 106] on span "Mitarbeiter" at bounding box center [250, 105] width 51 height 11
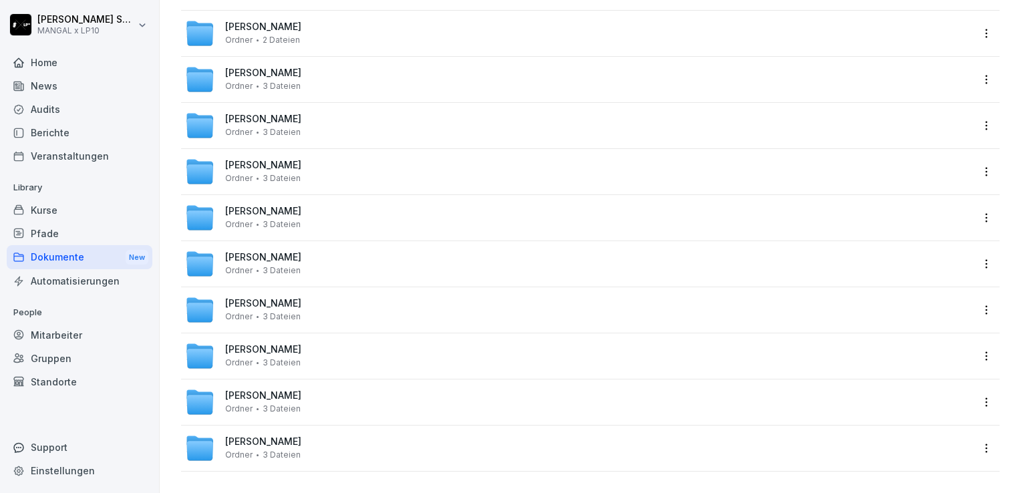
scroll to position [21, 0]
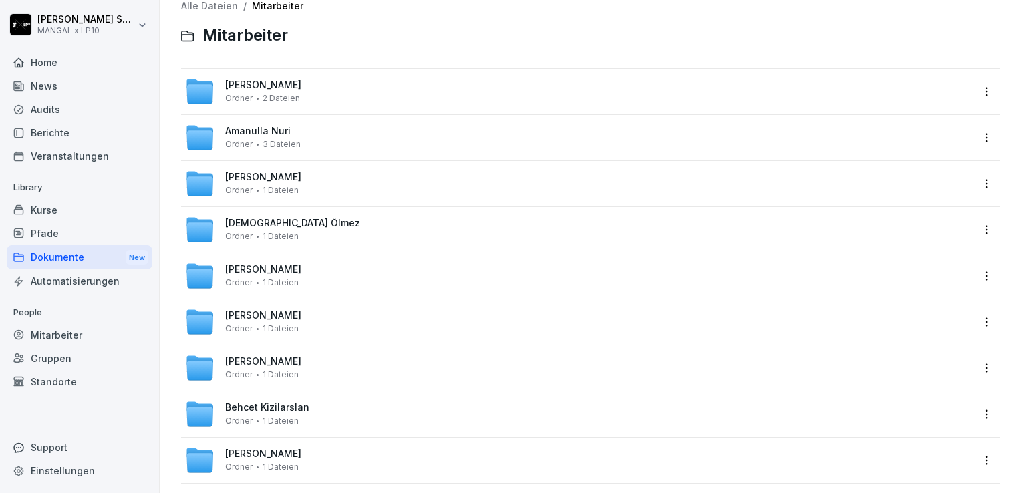
click at [67, 258] on div "Dokumente New" at bounding box center [80, 257] width 146 height 25
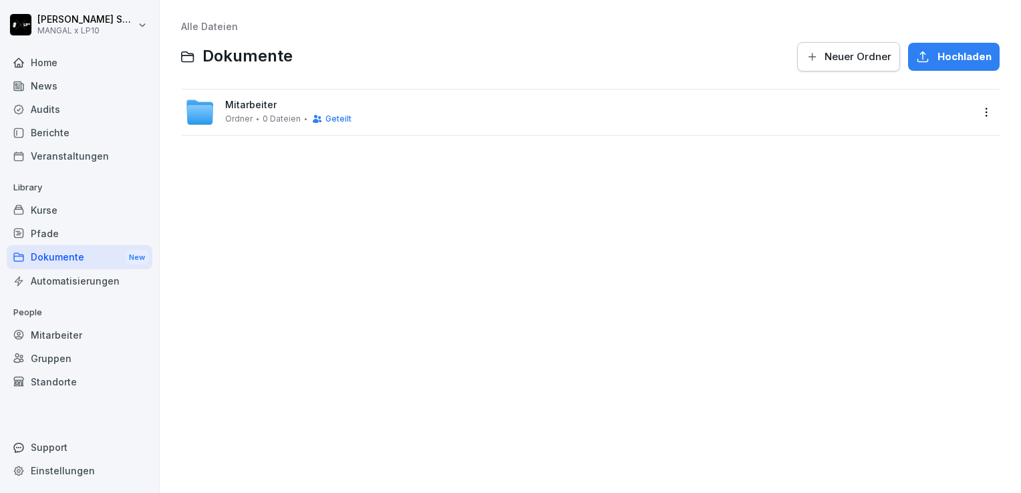
click at [67, 257] on div "Dokumente New" at bounding box center [80, 257] width 146 height 25
click at [74, 57] on div "Home" at bounding box center [80, 62] width 146 height 23
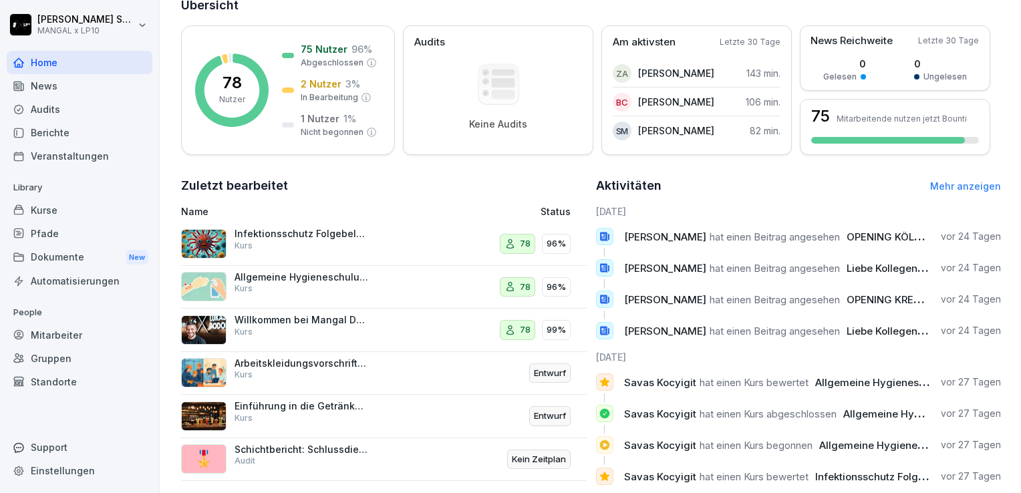
scroll to position [209, 0]
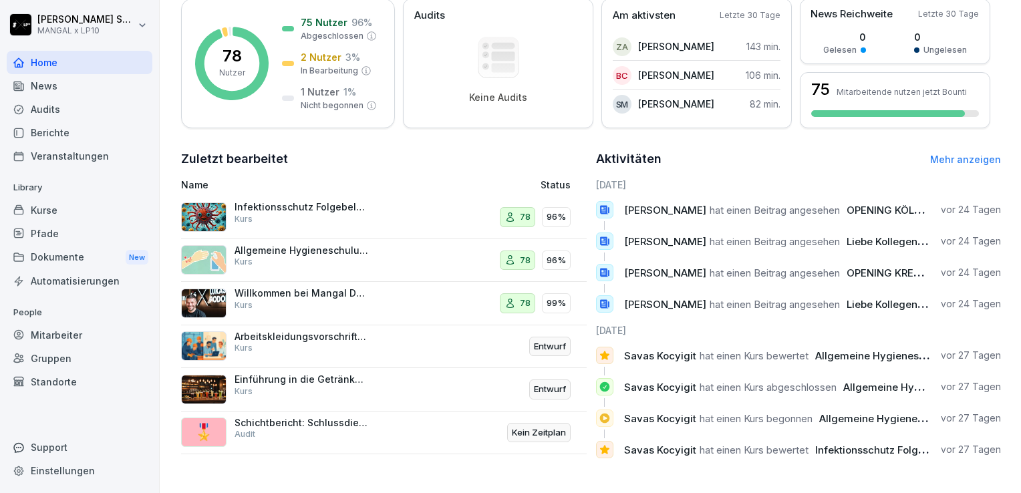
click at [40, 253] on div "Dokumente New" at bounding box center [80, 257] width 146 height 25
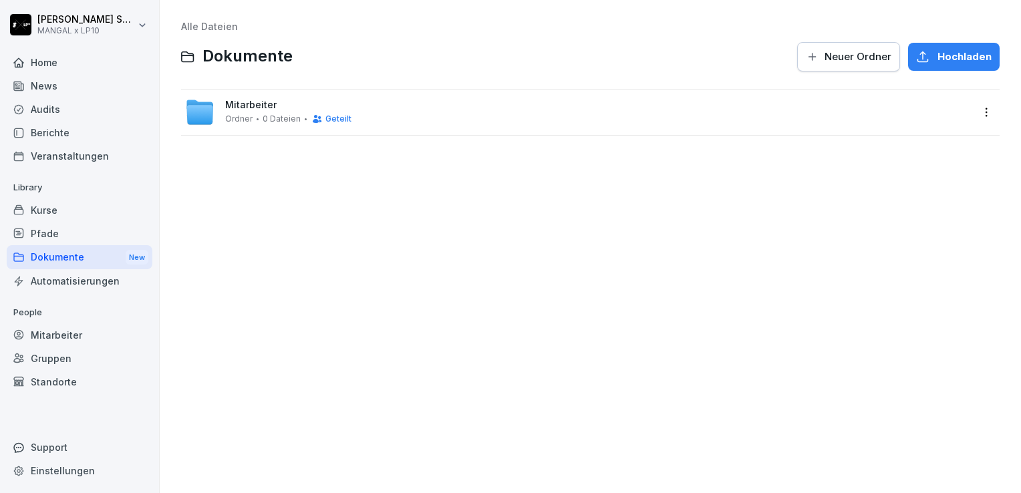
click at [42, 222] on div "Pfade" at bounding box center [80, 233] width 146 height 23
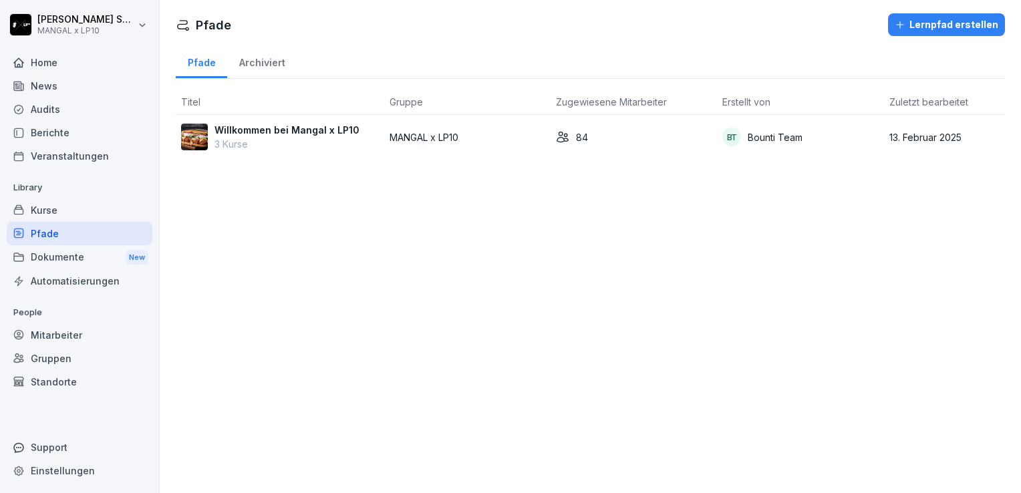
click at [62, 207] on div "Kurse" at bounding box center [80, 210] width 146 height 23
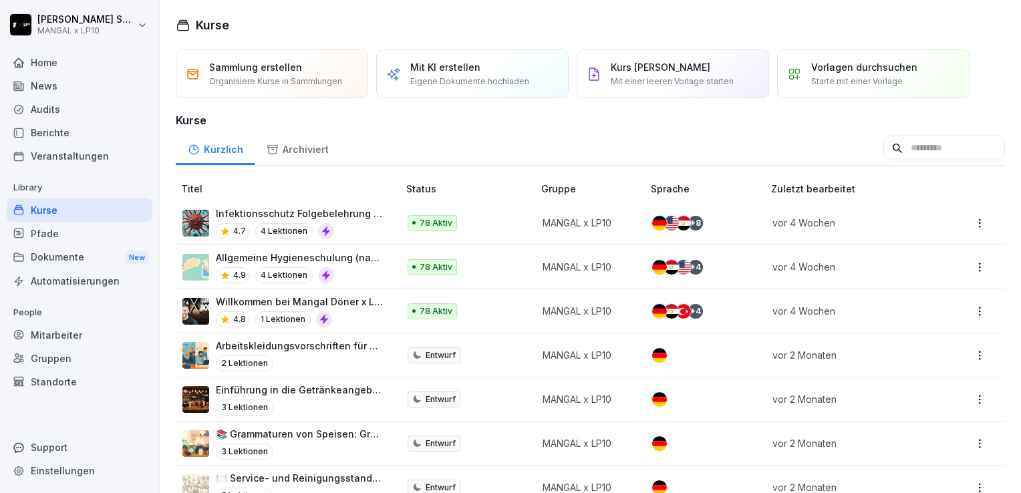
click at [71, 253] on div "Dokumente New" at bounding box center [80, 257] width 146 height 25
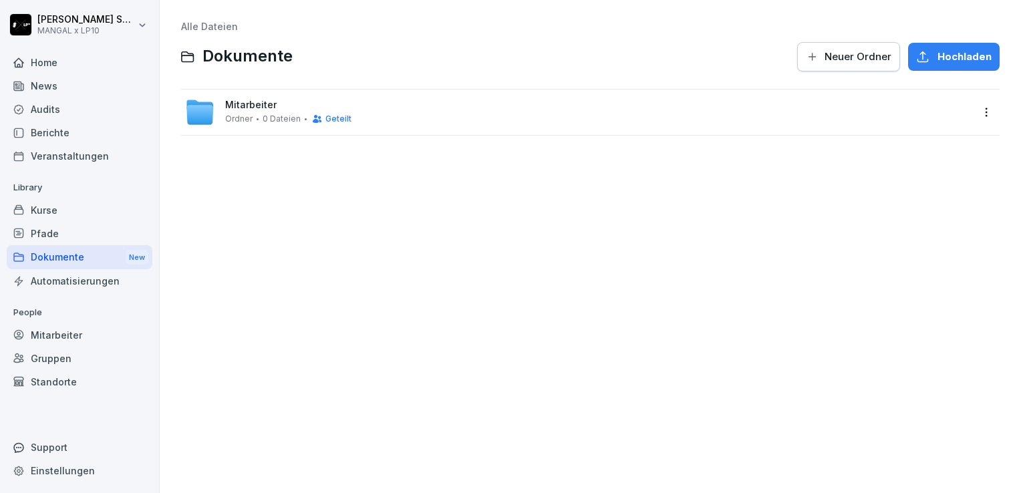
click at [69, 57] on div "Home" at bounding box center [80, 62] width 146 height 23
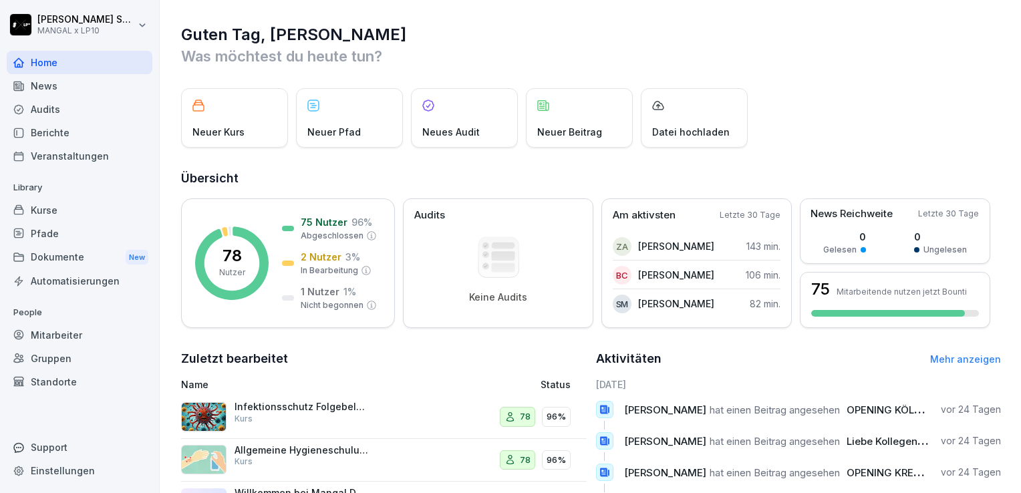
drag, startPoint x: 384, startPoint y: 57, endPoint x: 505, endPoint y: 68, distance: 120.8
click at [505, 68] on div "Guten Tag, [PERSON_NAME] Was möchtest du [DATE] tun? Neuer Kurs Neuer Pfad Neue…" at bounding box center [591, 346] width 862 height 693
click at [852, 174] on div "Übersicht 78 Nutzer 75 Nutzer 96 % Abgeschlossen 2 Nutzer 3 % In Bearbeitung 1 …" at bounding box center [591, 248] width 820 height 159
drag, startPoint x: 852, startPoint y: 174, endPoint x: 494, endPoint y: 27, distance: 386.9
click at [494, 27] on h1 "Guten Tag, [PERSON_NAME]" at bounding box center [591, 34] width 820 height 21
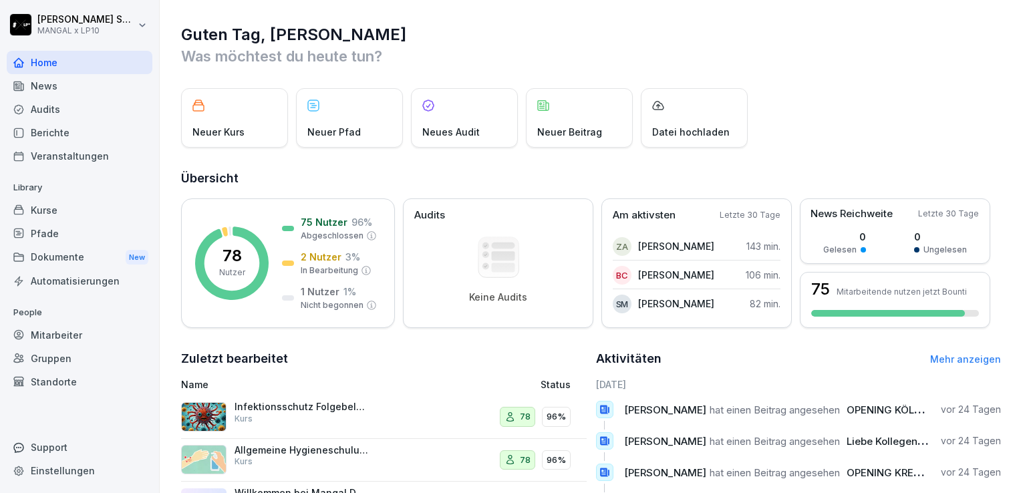
click at [80, 84] on div "News" at bounding box center [80, 85] width 146 height 23
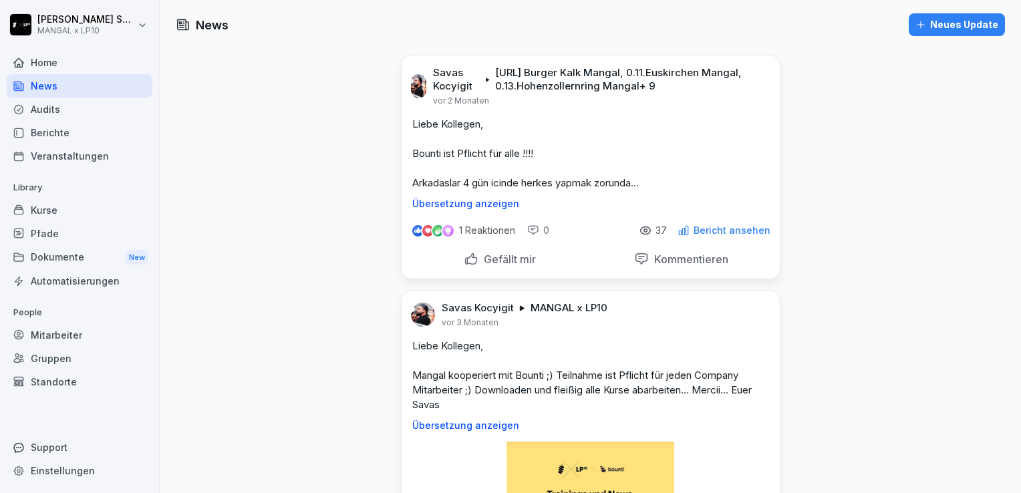
click at [75, 63] on div "Home" at bounding box center [80, 62] width 146 height 23
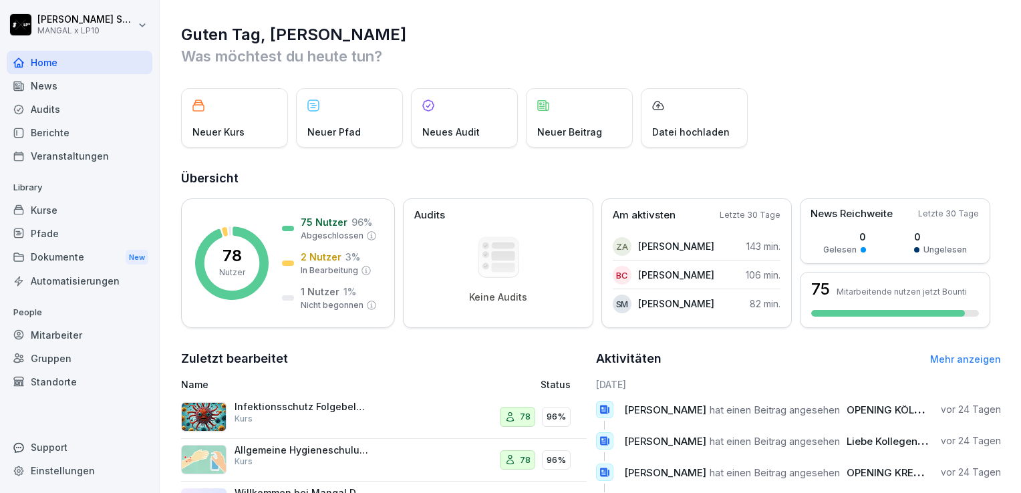
click at [77, 257] on div "Dokumente New" at bounding box center [80, 257] width 146 height 25
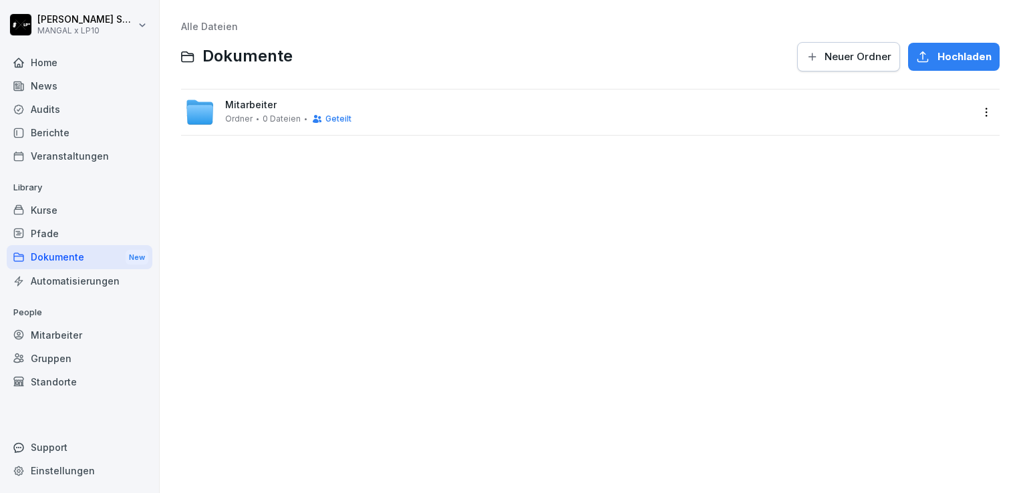
click at [76, 71] on div "Home" at bounding box center [80, 62] width 146 height 23
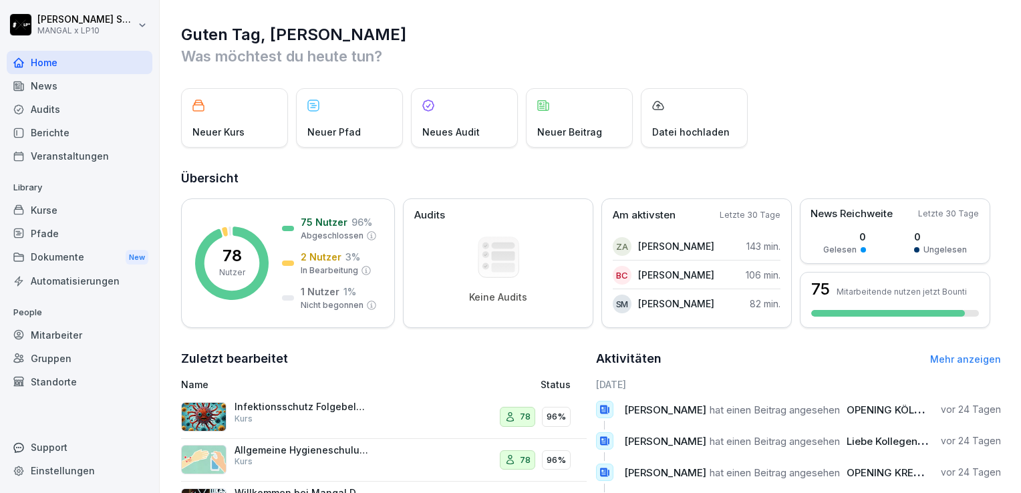
click at [67, 336] on div "Mitarbeiter" at bounding box center [80, 334] width 146 height 23
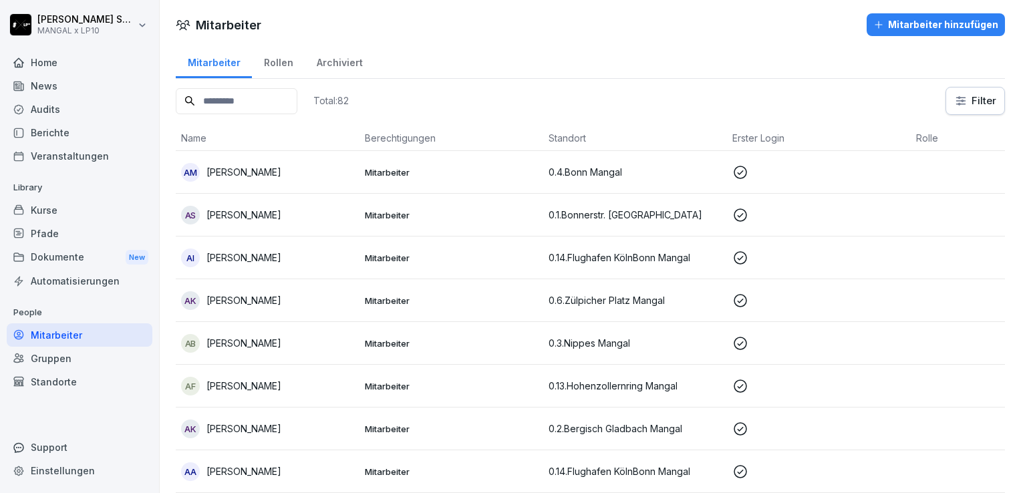
click at [72, 59] on div "Home" at bounding box center [80, 62] width 146 height 23
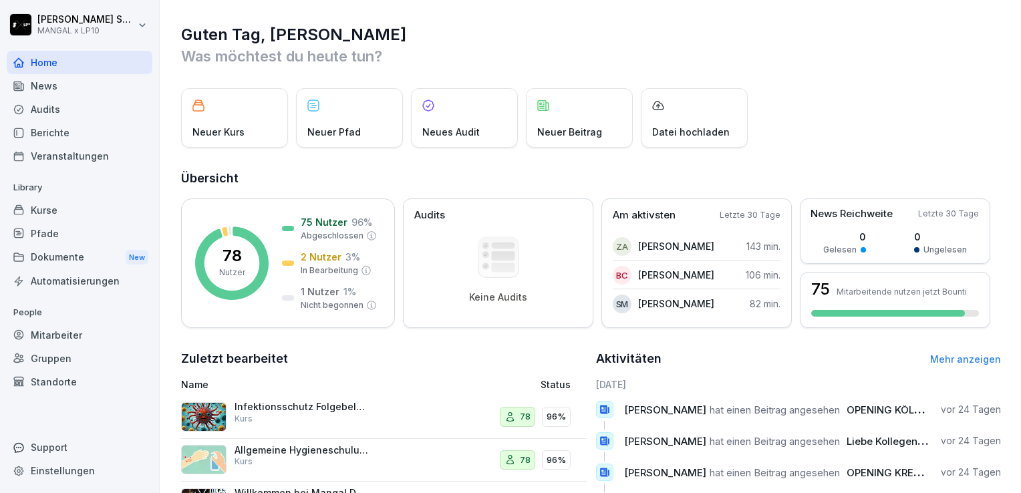
click at [78, 114] on div "Audits" at bounding box center [80, 109] width 146 height 23
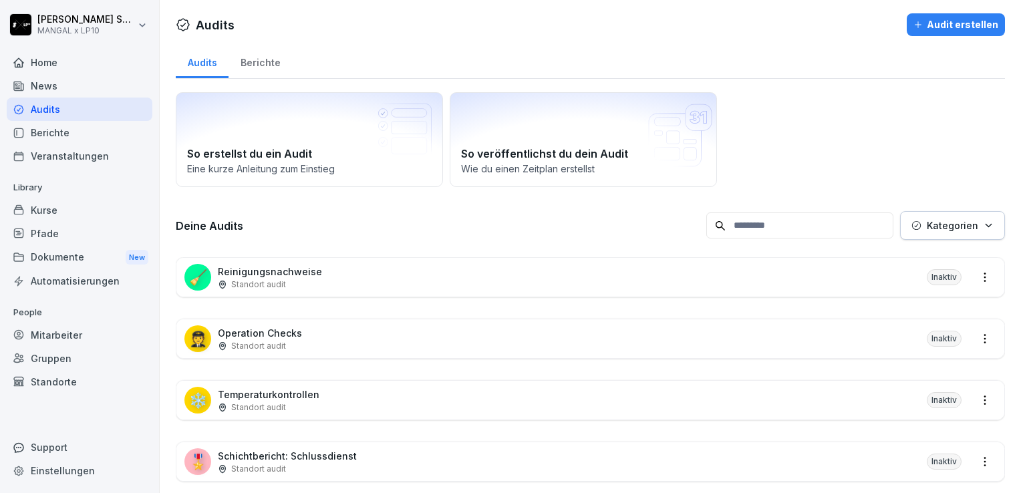
click at [83, 94] on div "News" at bounding box center [80, 85] width 146 height 23
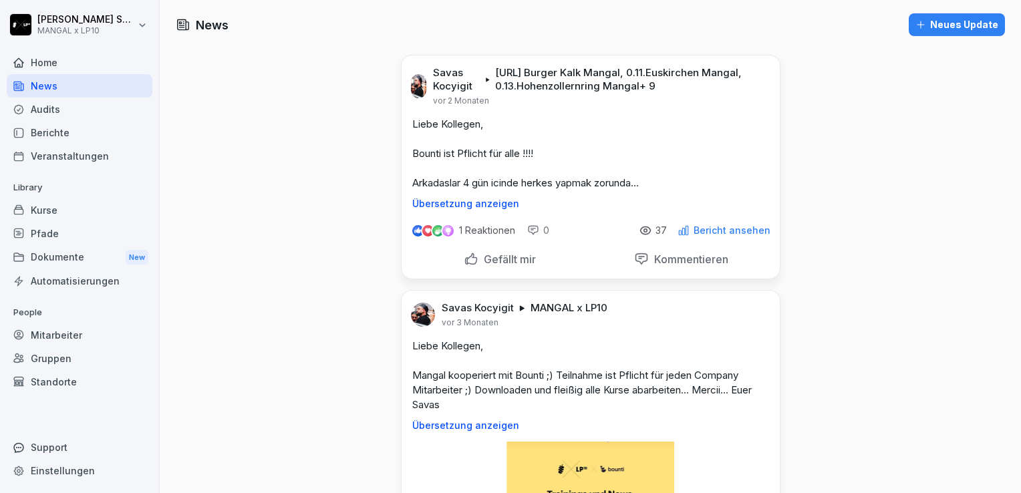
click at [81, 70] on div "Home" at bounding box center [80, 62] width 146 height 23
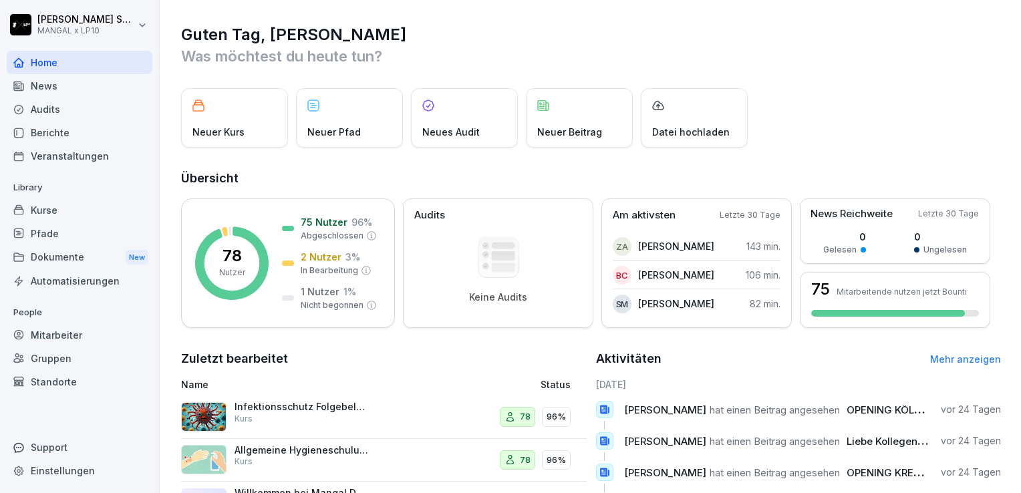
click at [53, 209] on div "Kurse" at bounding box center [80, 210] width 146 height 23
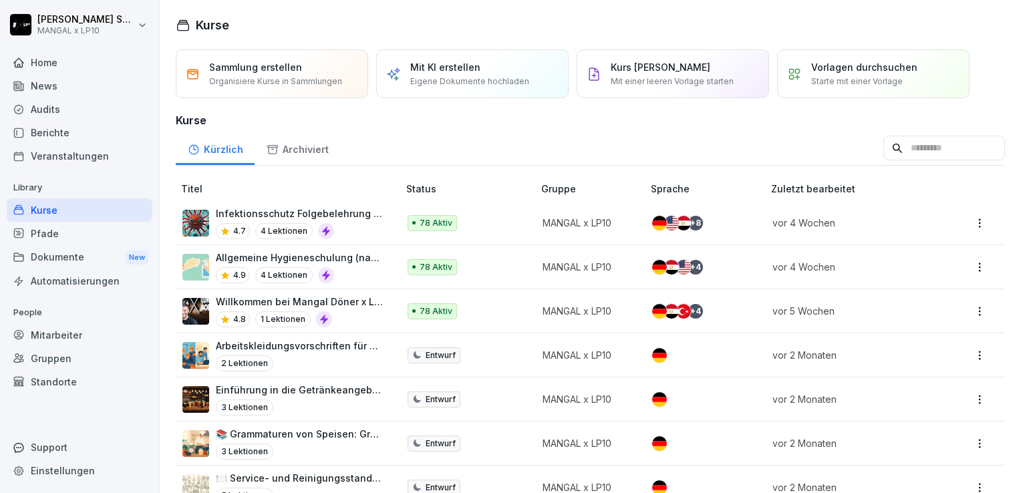
click at [82, 68] on div "Home" at bounding box center [80, 62] width 146 height 23
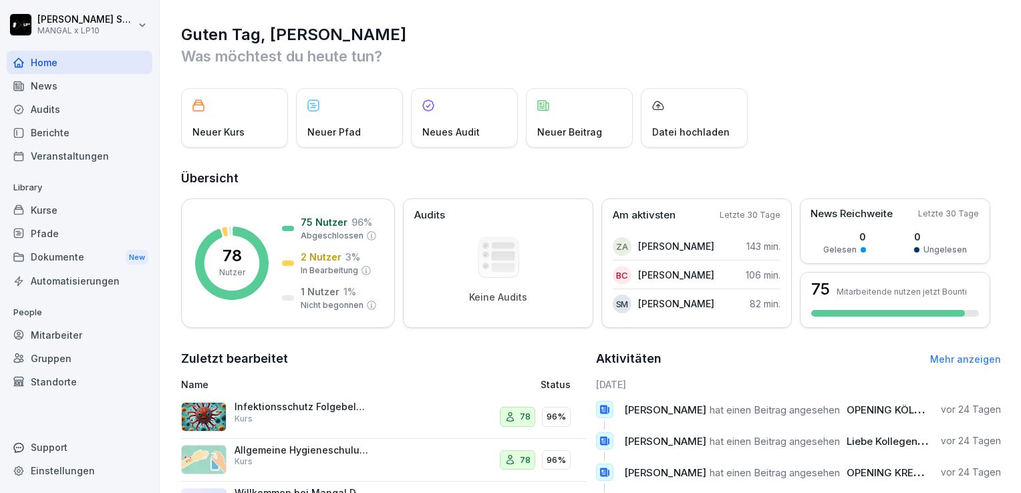
click at [74, 209] on div "Kurse" at bounding box center [80, 210] width 146 height 23
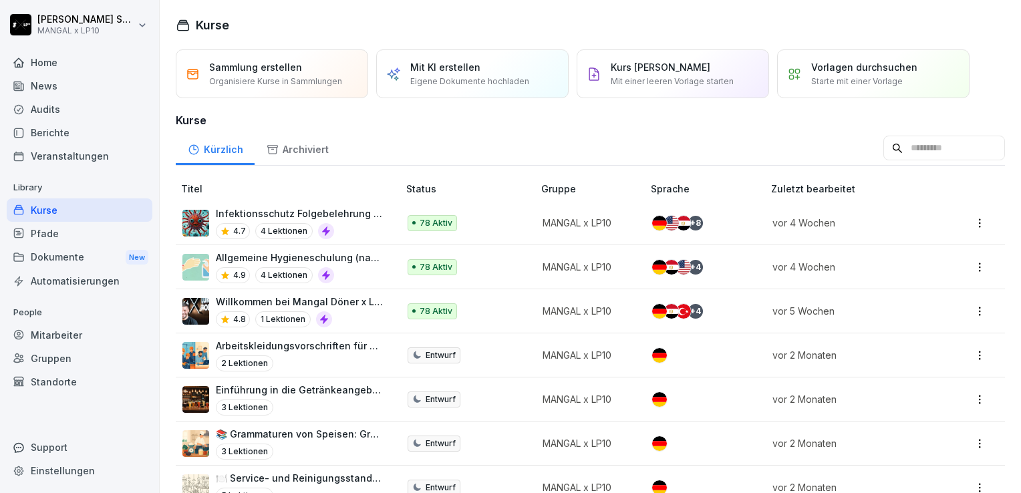
click at [67, 134] on div "Berichte" at bounding box center [80, 132] width 146 height 23
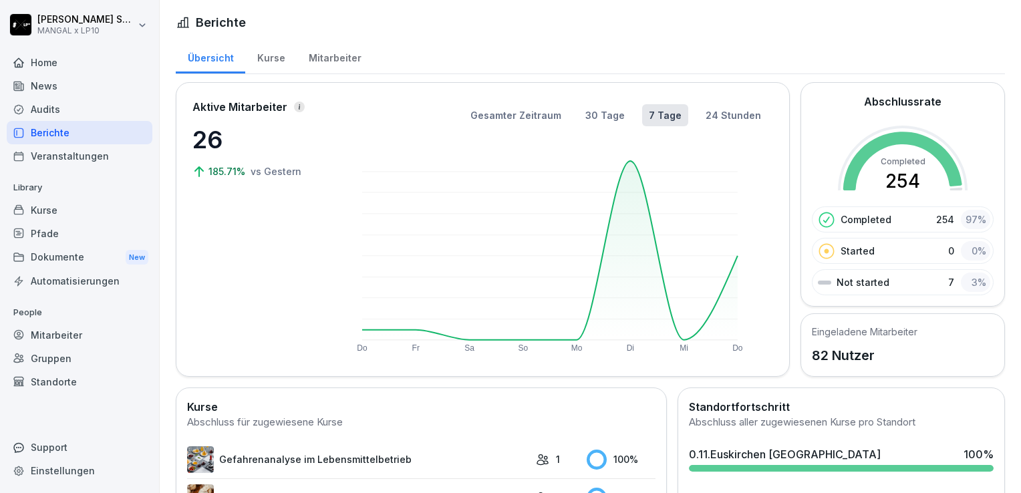
click at [67, 113] on div "Audits" at bounding box center [80, 109] width 146 height 23
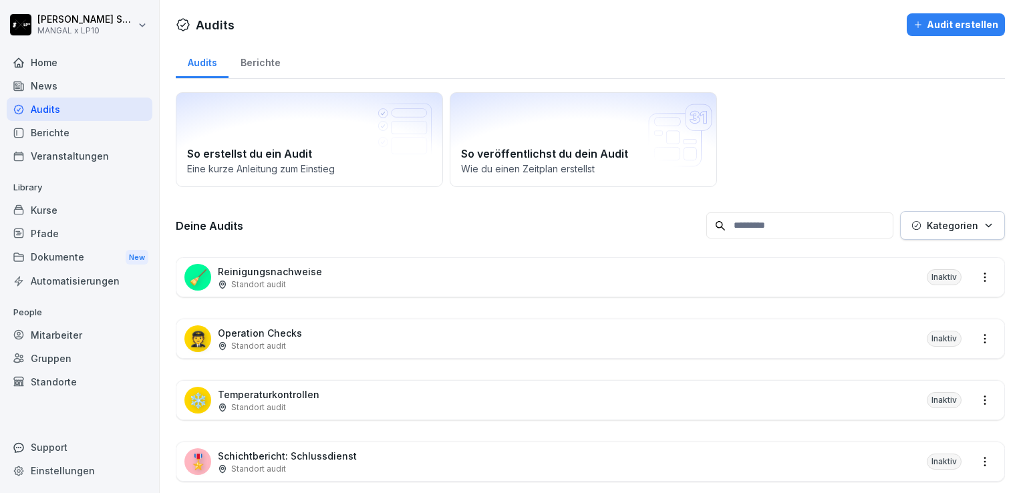
click at [69, 86] on div "News" at bounding box center [80, 85] width 146 height 23
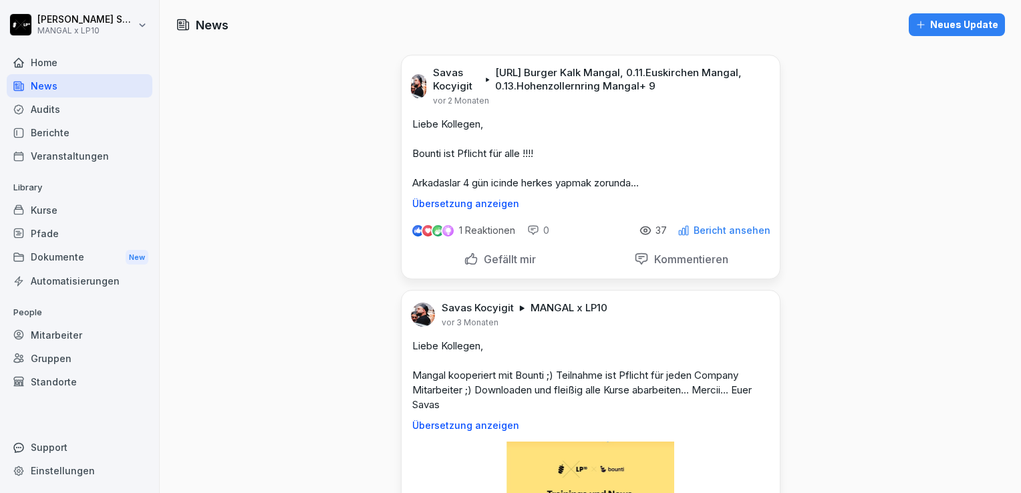
click at [72, 55] on div "Home" at bounding box center [80, 62] width 146 height 23
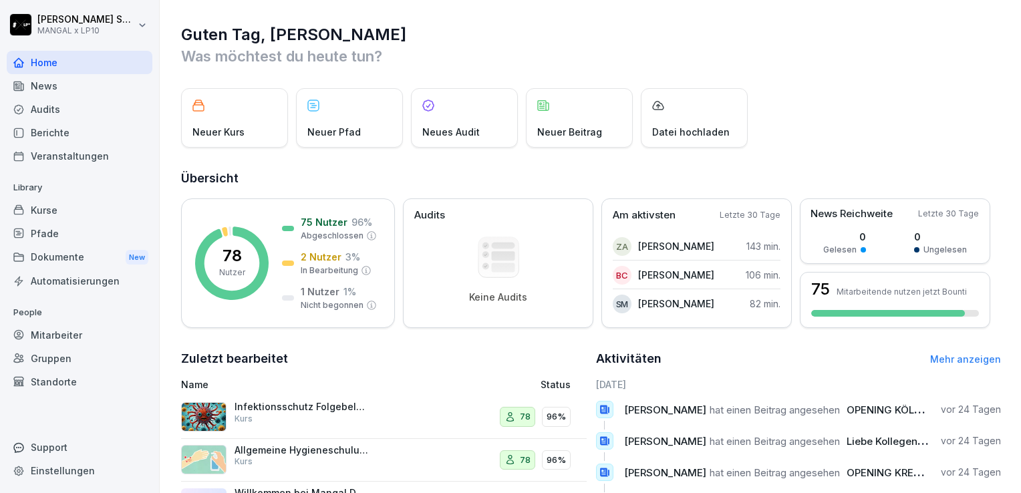
click at [57, 210] on div "Kurse" at bounding box center [80, 210] width 146 height 23
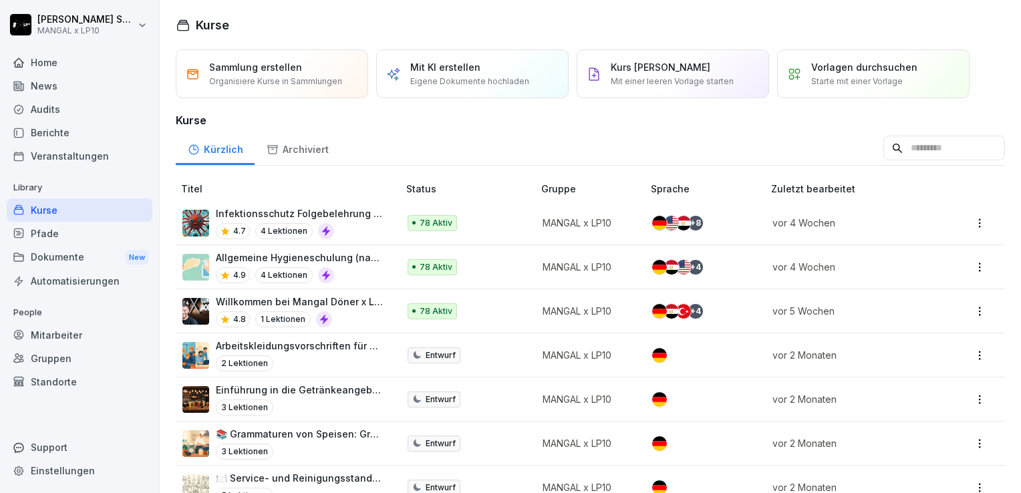
click at [64, 56] on div "Home" at bounding box center [80, 62] width 146 height 23
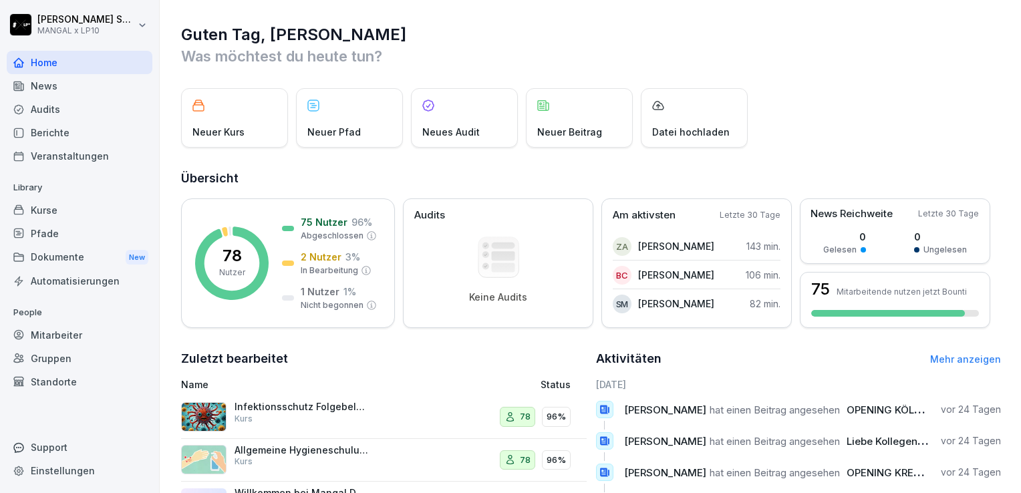
click at [66, 328] on div "Mitarbeiter" at bounding box center [80, 334] width 146 height 23
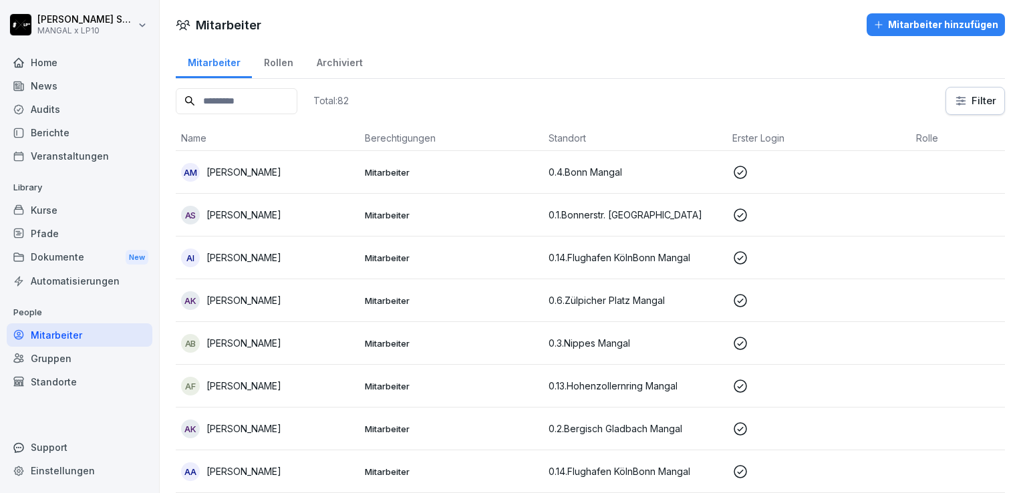
click at [72, 67] on div "Home" at bounding box center [80, 62] width 146 height 23
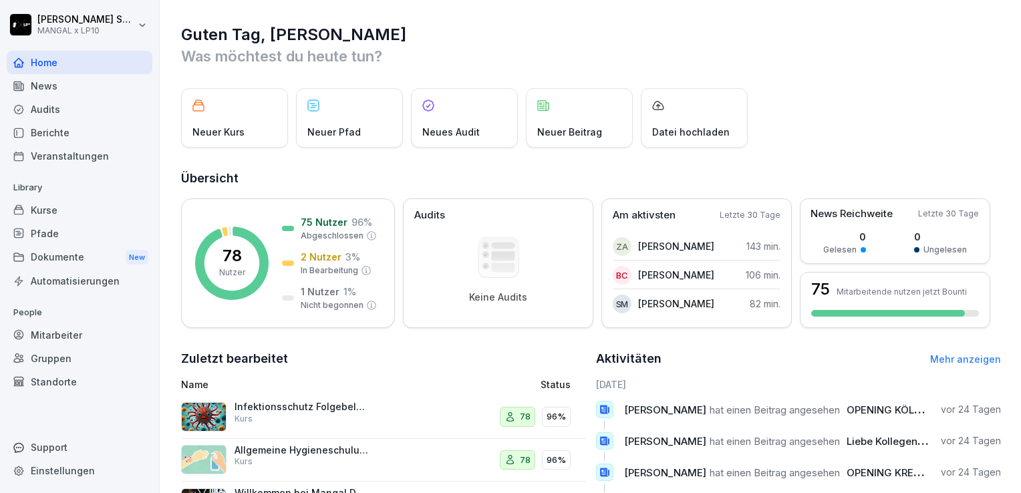
click at [70, 90] on div "News" at bounding box center [80, 85] width 146 height 23
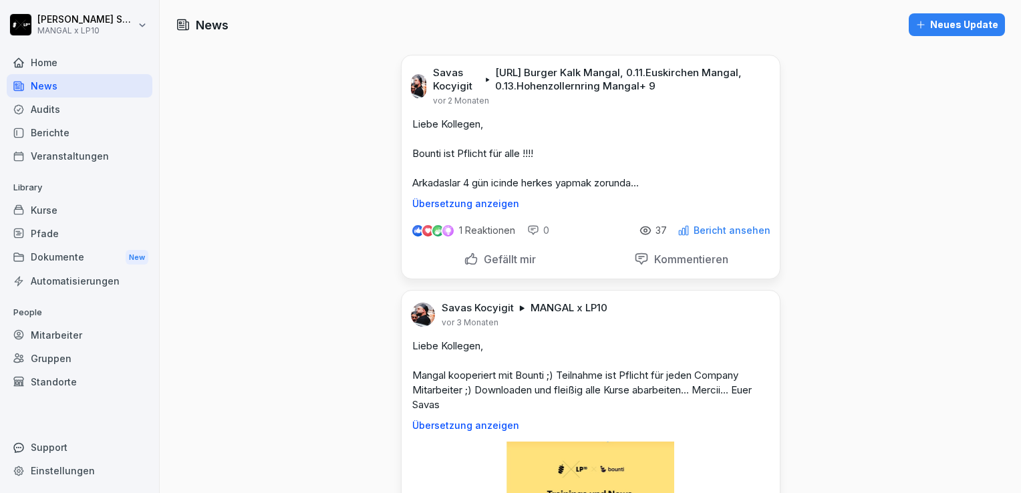
click at [67, 108] on div "Audits" at bounding box center [80, 109] width 146 height 23
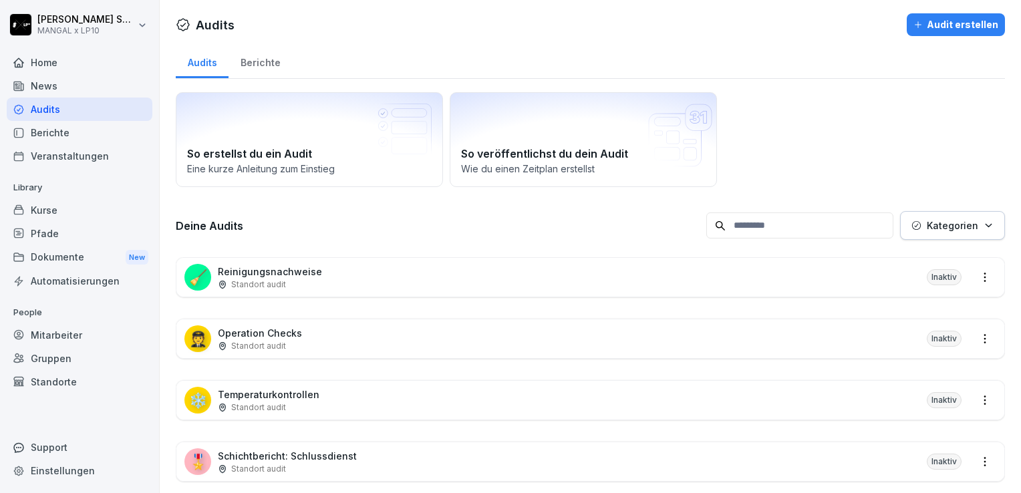
click at [78, 132] on div "Berichte" at bounding box center [80, 132] width 146 height 23
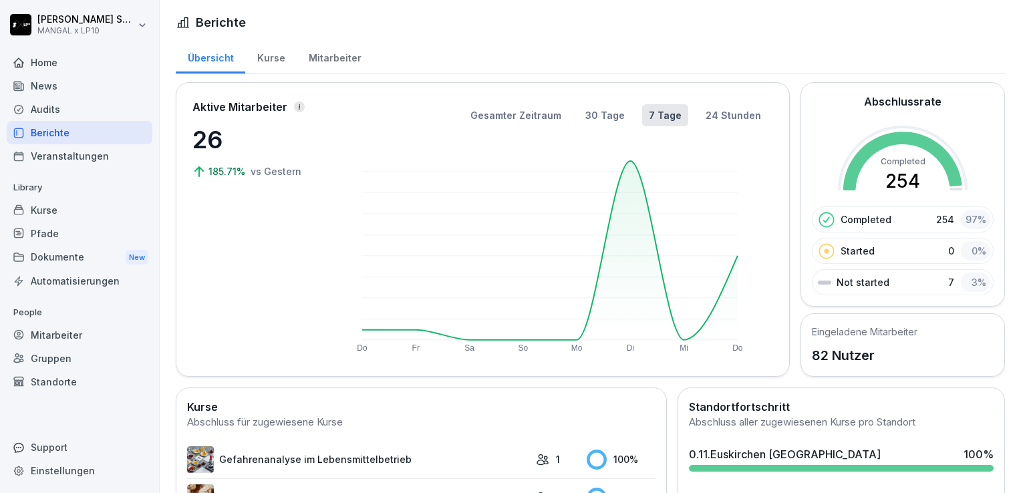
click at [86, 157] on div "Veranstaltungen" at bounding box center [80, 155] width 146 height 23
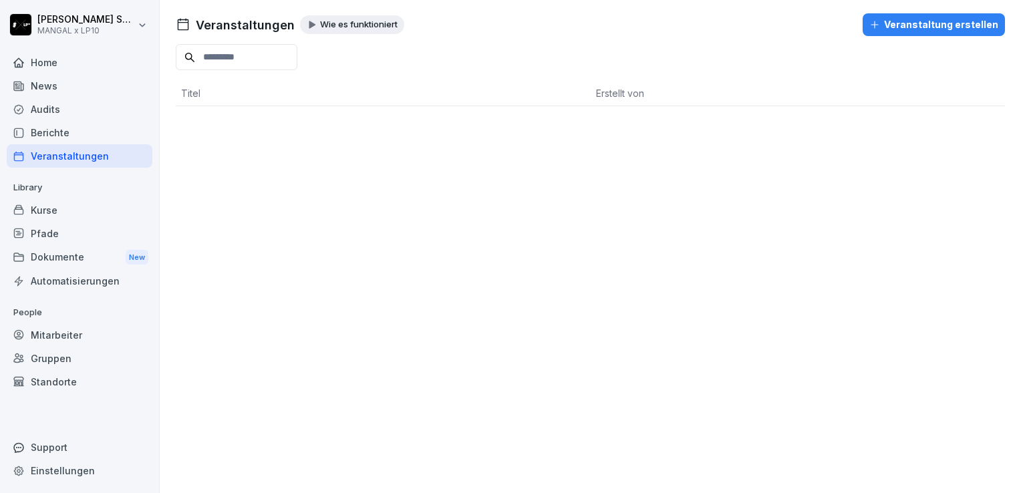
click at [74, 215] on div "Kurse" at bounding box center [80, 210] width 146 height 23
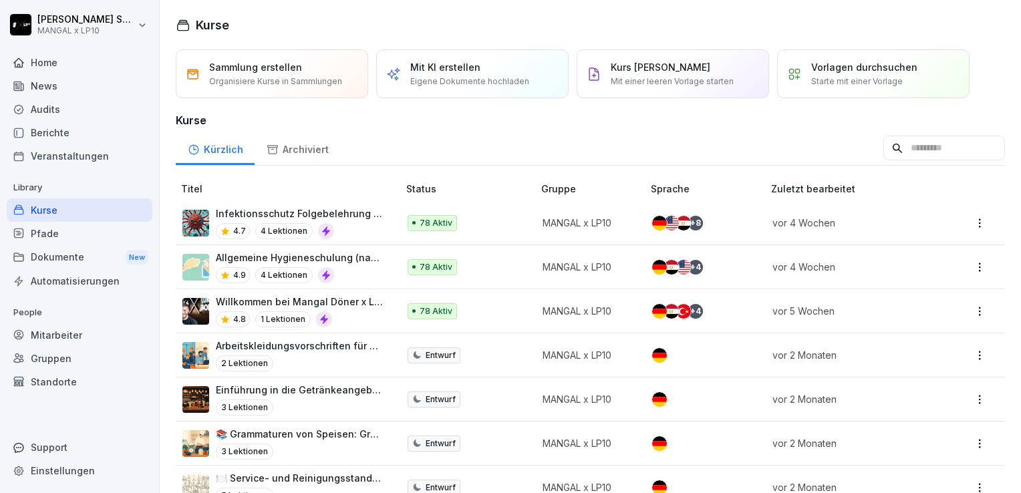
click at [66, 246] on div "Dokumente New" at bounding box center [80, 257] width 146 height 25
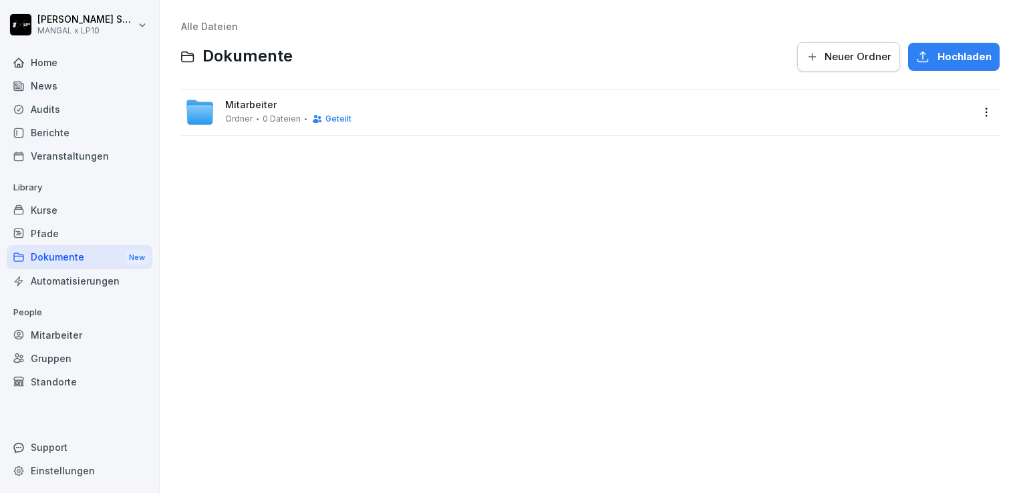
click at [67, 239] on div "Pfade" at bounding box center [80, 233] width 146 height 23
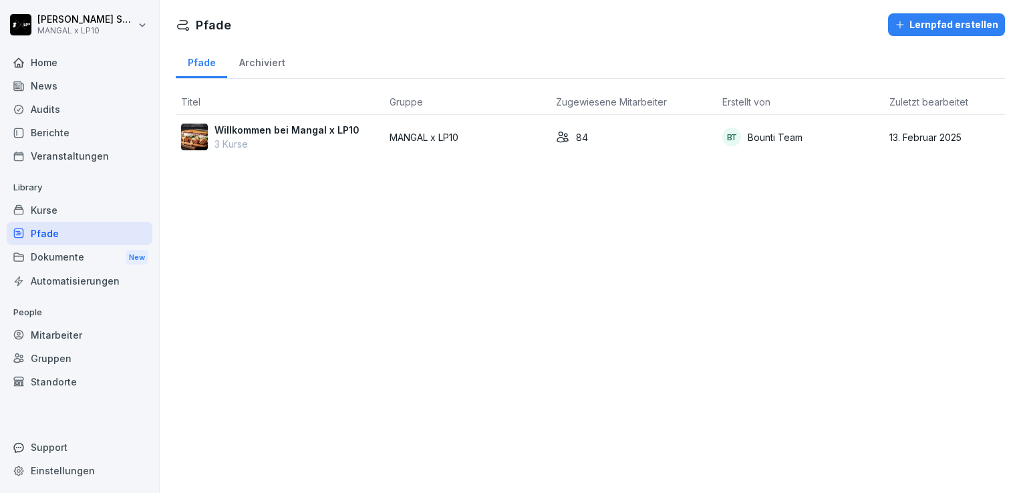
click at [70, 63] on div "Home" at bounding box center [80, 62] width 146 height 23
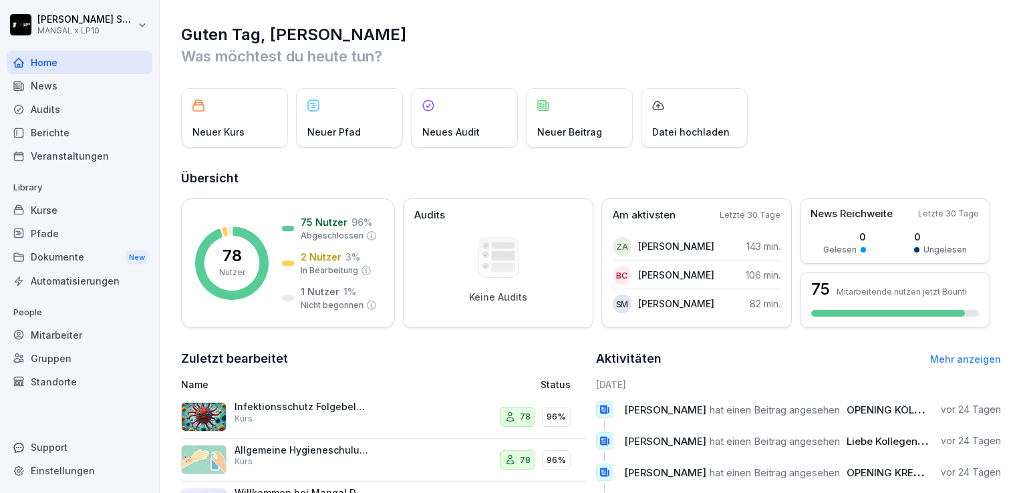
click at [66, 90] on div "News" at bounding box center [80, 85] width 146 height 23
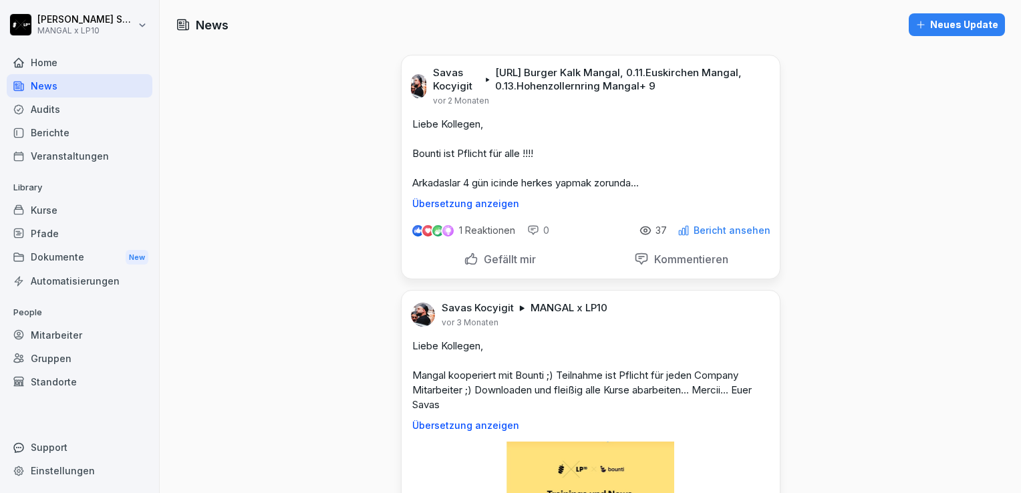
click at [53, 110] on div "Audits" at bounding box center [80, 109] width 146 height 23
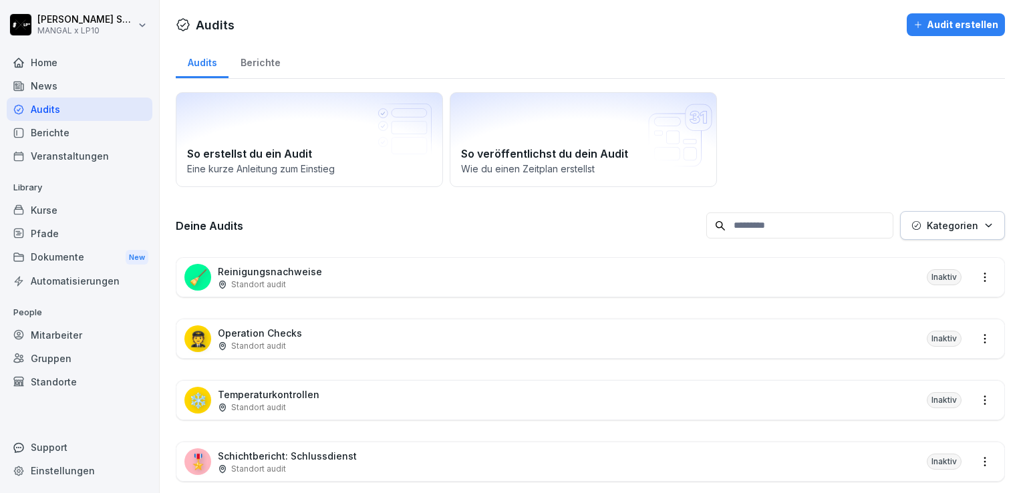
click at [72, 92] on div "News" at bounding box center [80, 85] width 146 height 23
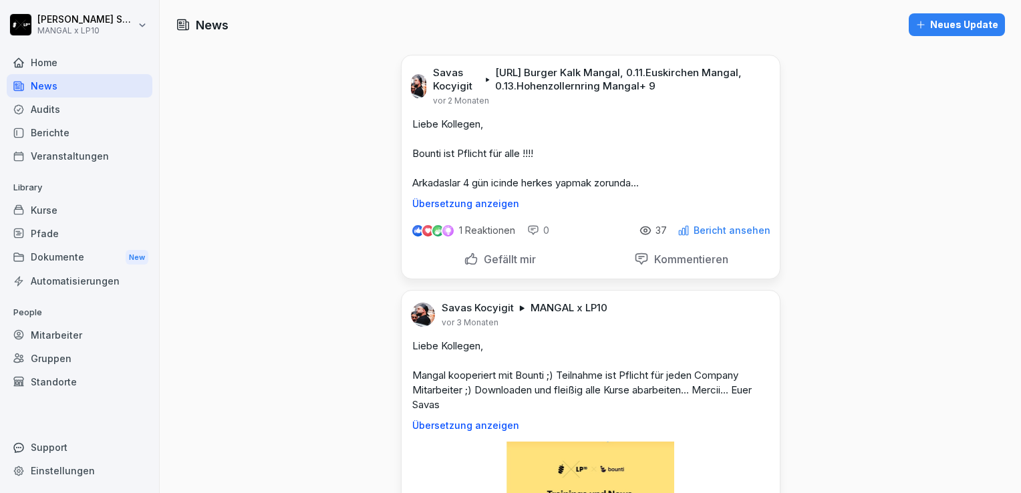
click at [74, 63] on div "Home" at bounding box center [80, 62] width 146 height 23
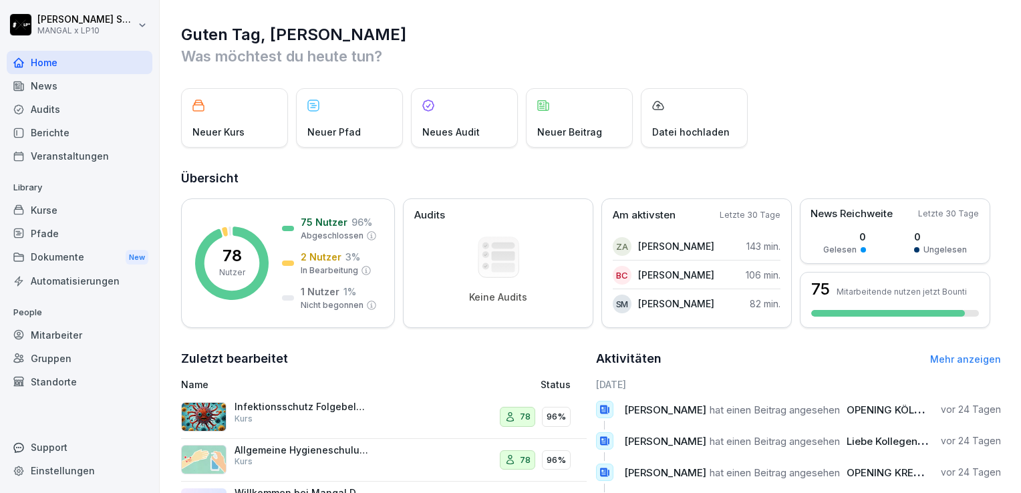
click at [70, 83] on div "News" at bounding box center [80, 85] width 146 height 23
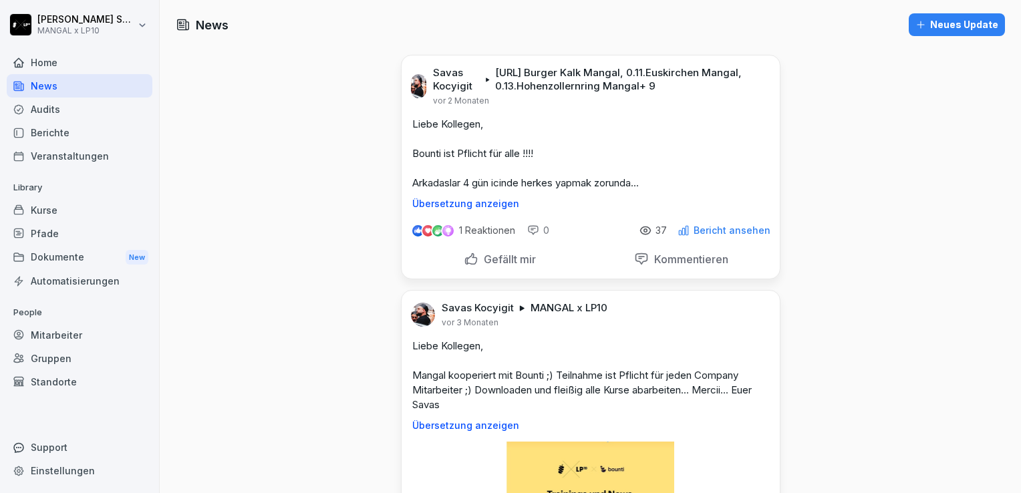
click at [66, 67] on div "Home" at bounding box center [80, 62] width 146 height 23
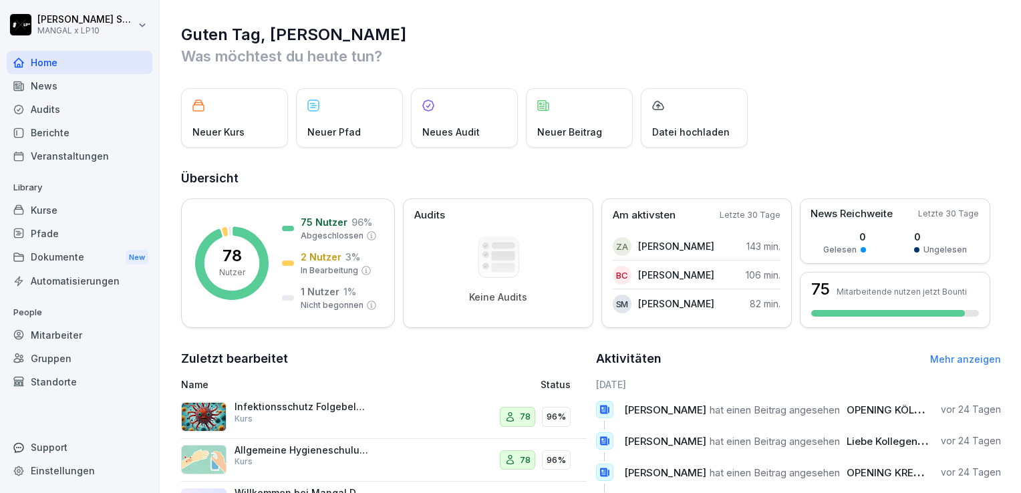
click at [62, 261] on div "Dokumente New" at bounding box center [80, 257] width 146 height 25
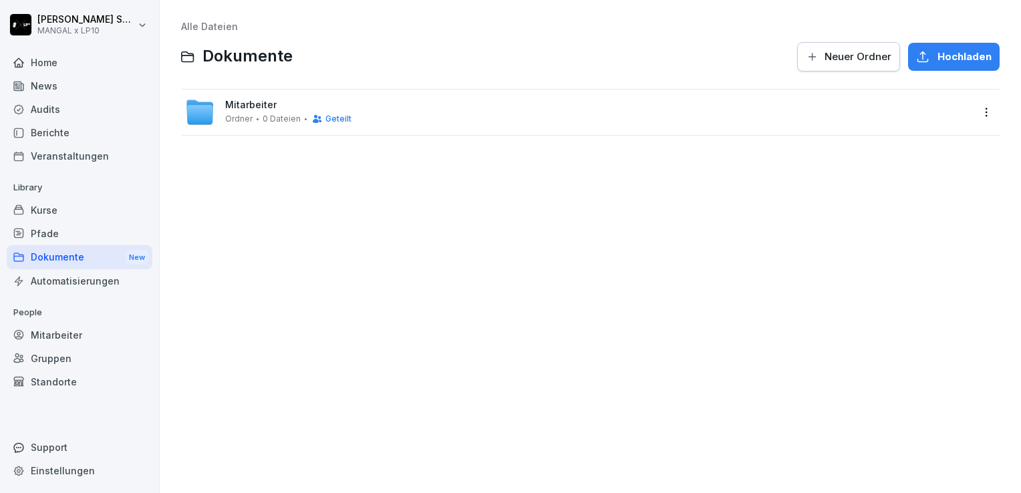
click at [74, 57] on div "Home" at bounding box center [80, 62] width 146 height 23
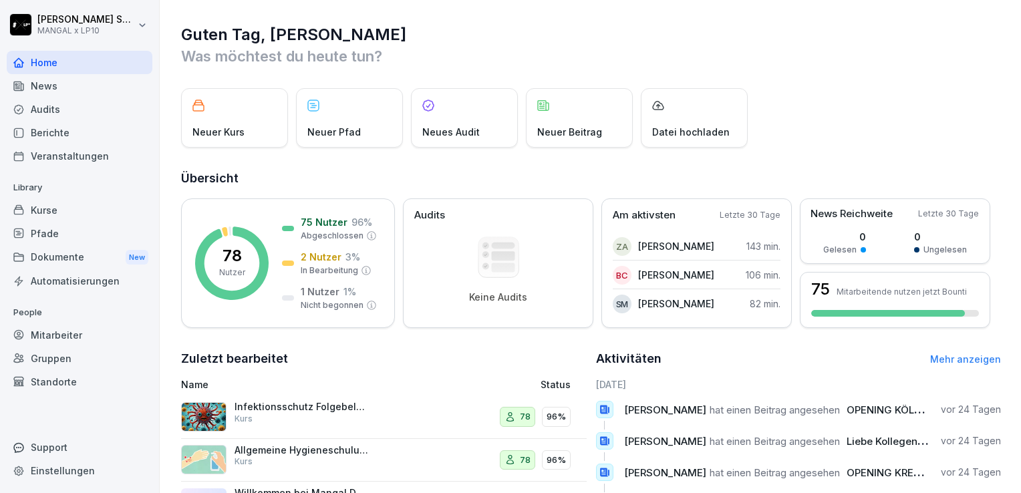
click at [100, 252] on div "Dokumente New" at bounding box center [80, 257] width 146 height 25
